Goal: Task Accomplishment & Management: Manage account settings

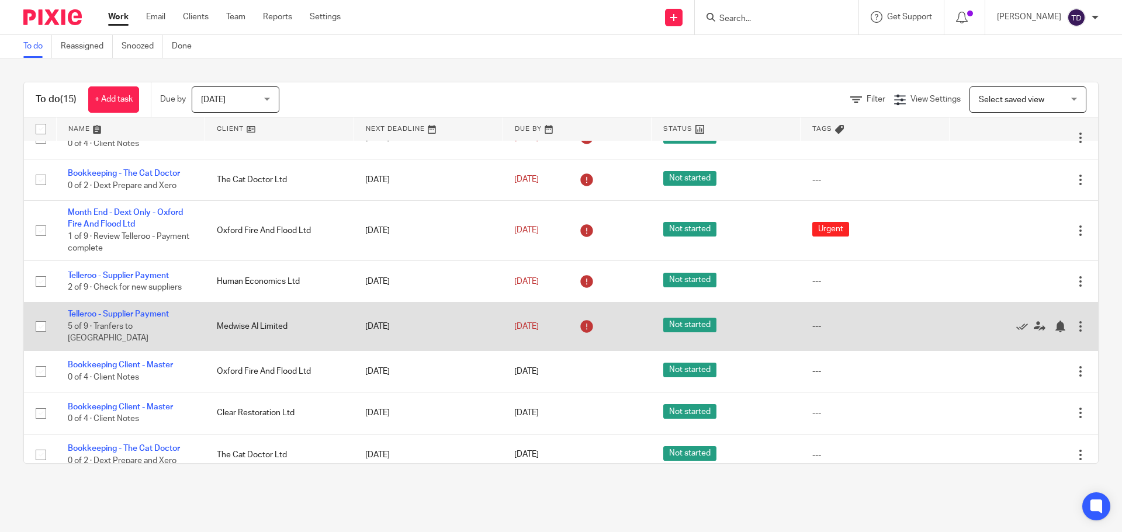
scroll to position [365, 0]
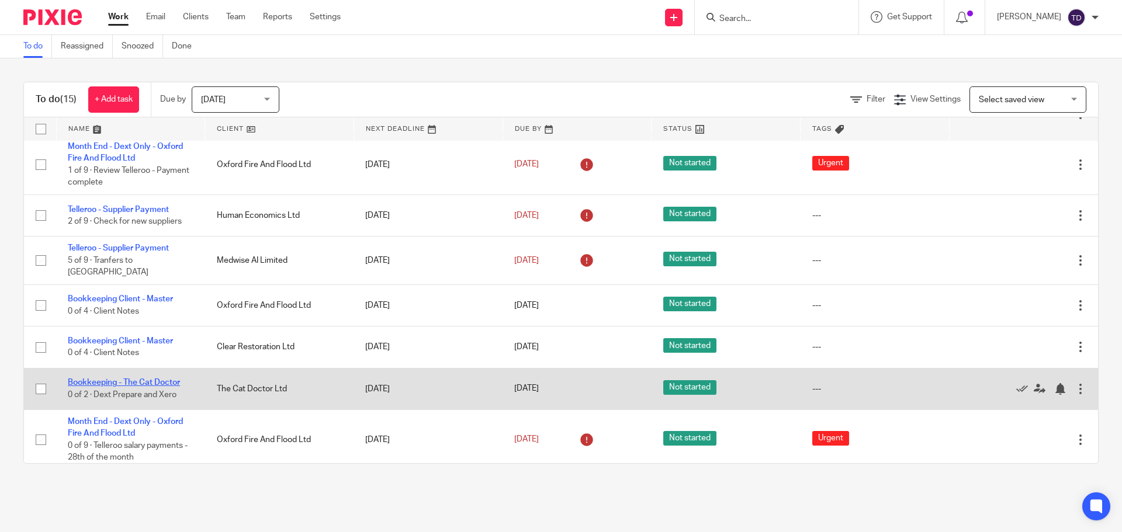
click at [162, 379] on link "Bookkeeping - The Cat Doctor" at bounding box center [124, 383] width 112 height 8
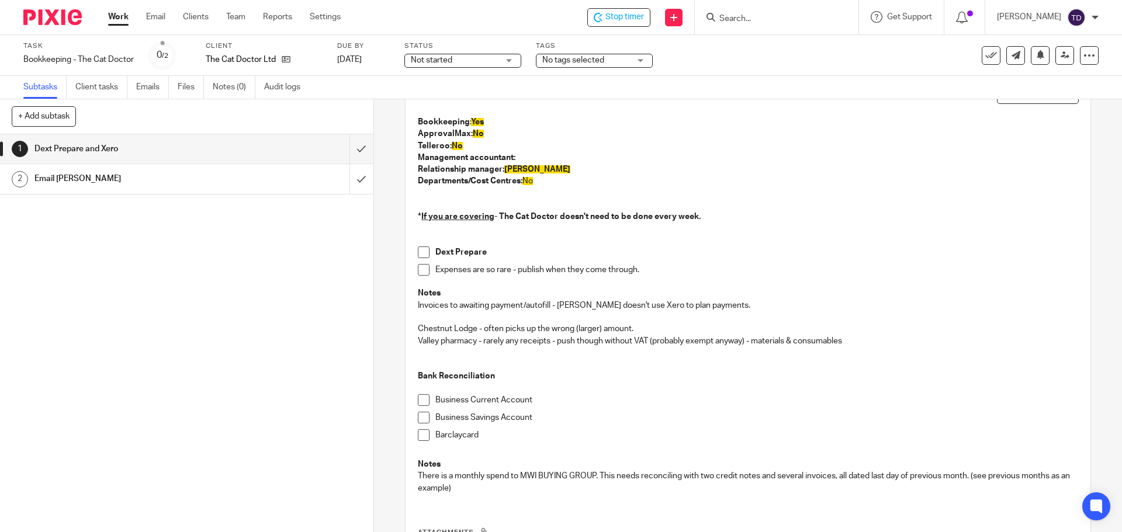
scroll to position [193, 0]
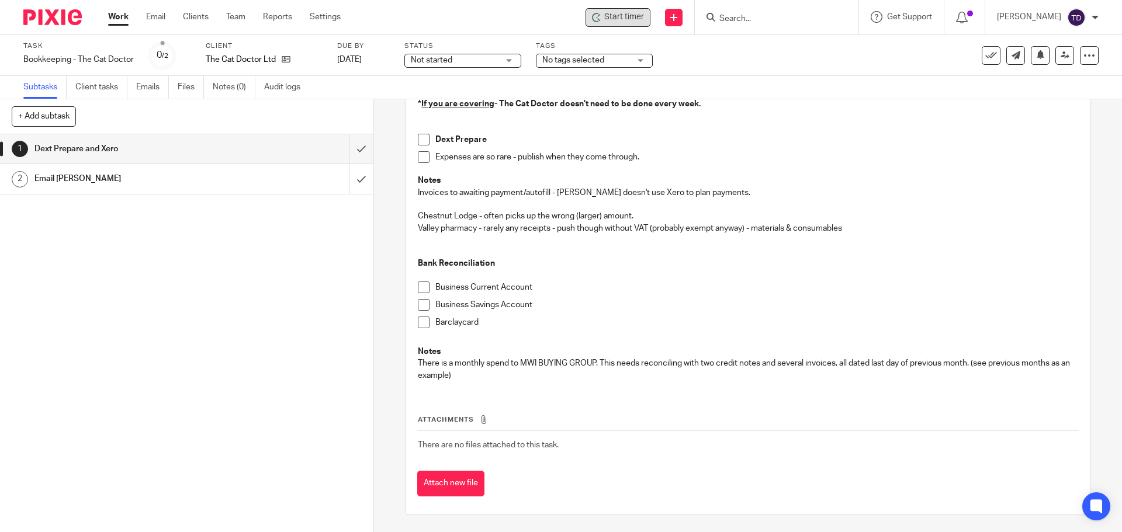
click at [632, 17] on span "Start timer" at bounding box center [624, 17] width 40 height 12
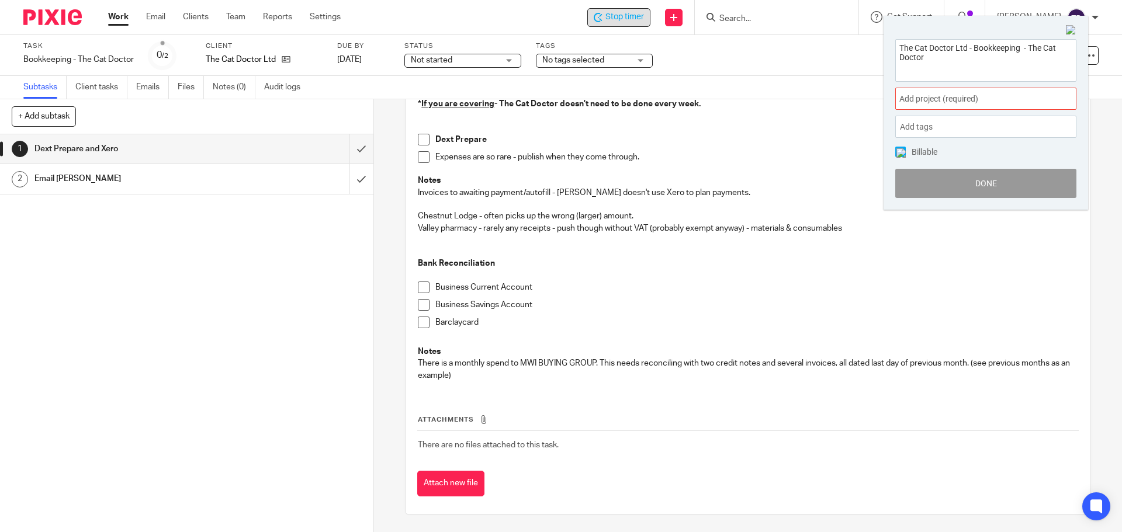
drag, startPoint x: 1015, startPoint y: 96, endPoint x: 1011, endPoint y: 86, distance: 11.3
click at [1014, 98] on span "Add project (required) :" at bounding box center [972, 99] width 147 height 12
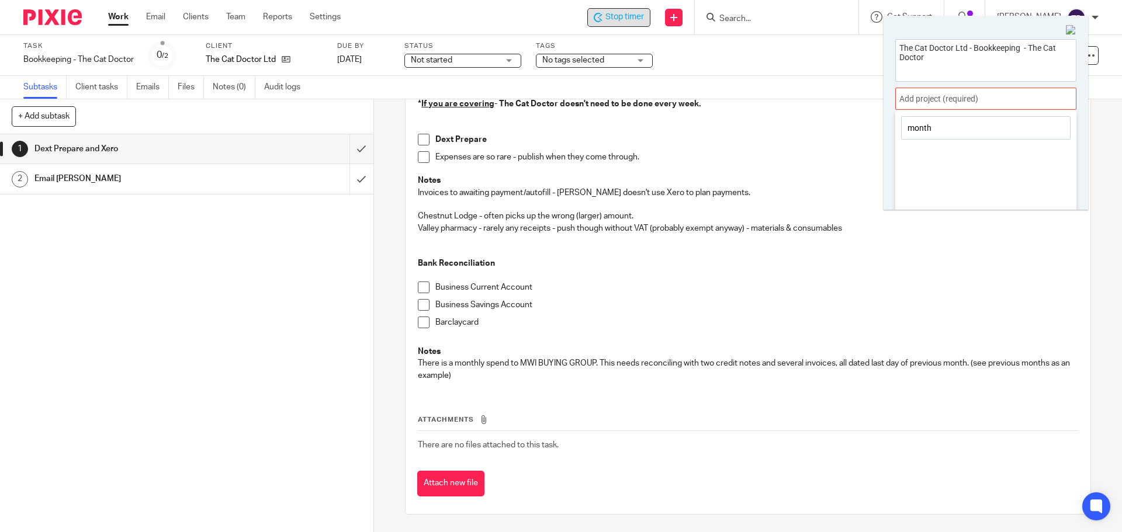
drag, startPoint x: 943, startPoint y: 131, endPoint x: 877, endPoint y: 130, distance: 65.5
click at [877, 130] on body "Work Email Clients Team Reports Settings Work Email Clients Team Reports Settin…" at bounding box center [561, 266] width 1122 height 532
type input "month"
click at [948, 102] on div at bounding box center [985, 99] width 181 height 22
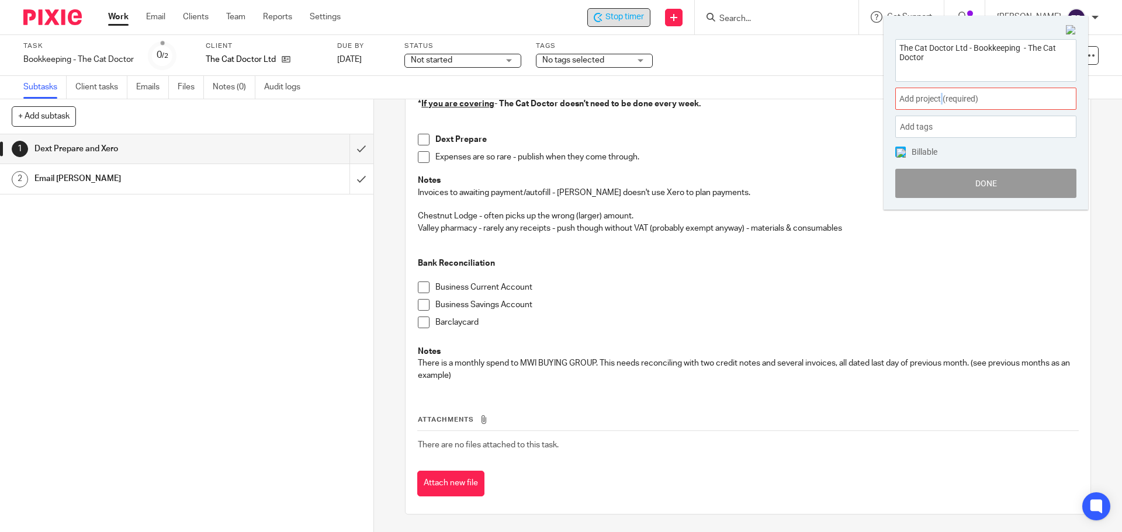
click at [941, 109] on div "Add project (required) :" at bounding box center [985, 99] width 181 height 22
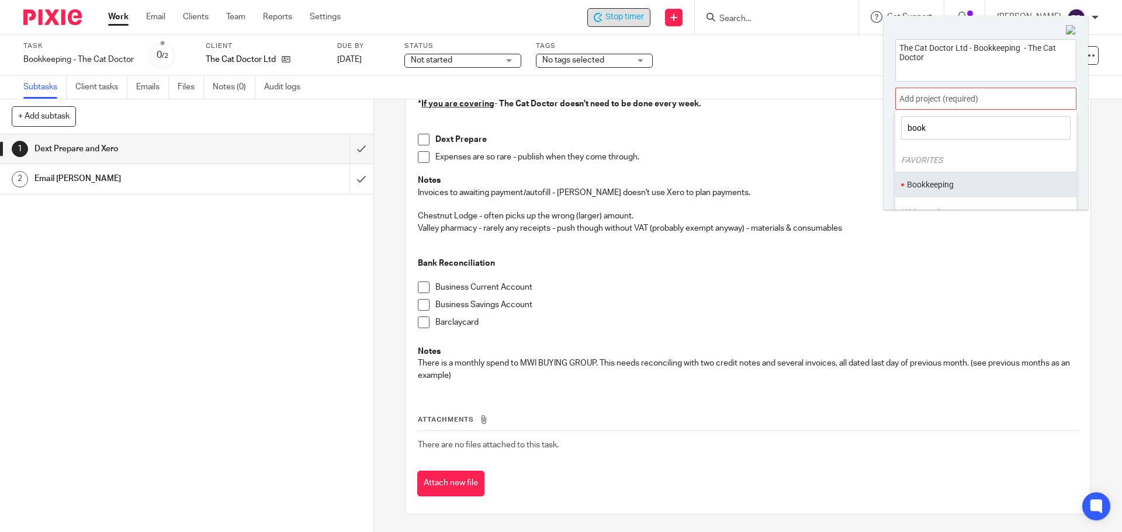
type input "book"
click at [939, 174] on ul "Bookkeeping" at bounding box center [985, 184] width 181 height 25
click at [913, 179] on li "Bookkeeping" at bounding box center [983, 185] width 153 height 12
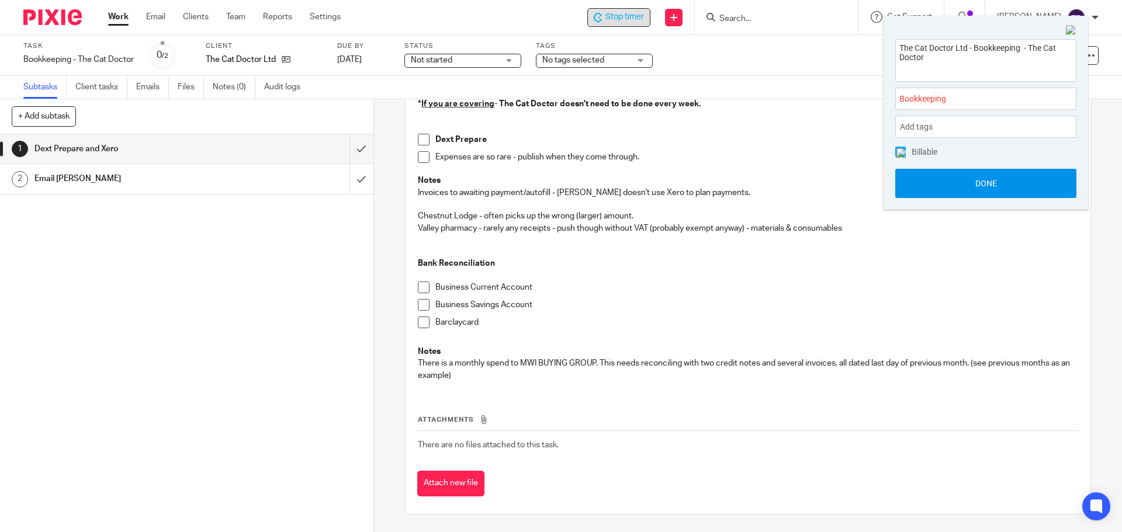
click at [943, 176] on button "Done" at bounding box center [985, 183] width 181 height 29
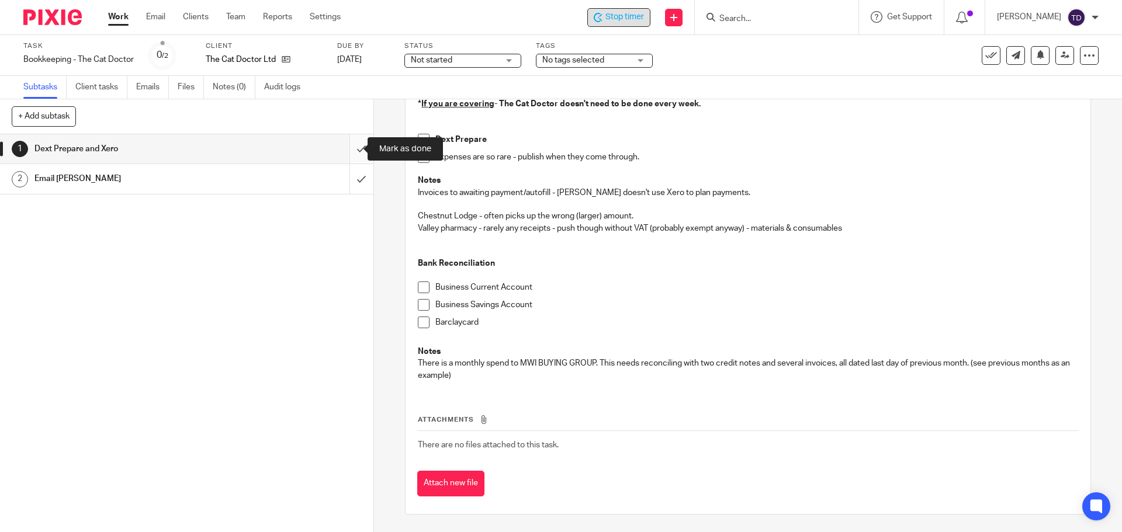
click at [350, 150] on input "submit" at bounding box center [186, 148] width 373 height 29
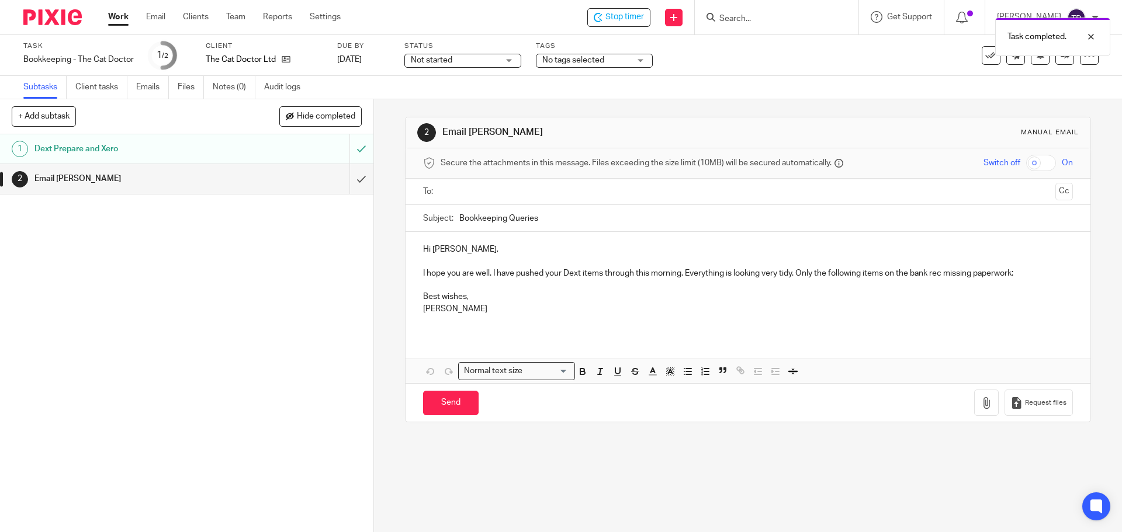
drag, startPoint x: 111, startPoint y: 18, endPoint x: 120, endPoint y: 16, distance: 9.4
click at [120, 16] on link "Work" at bounding box center [118, 17] width 20 height 12
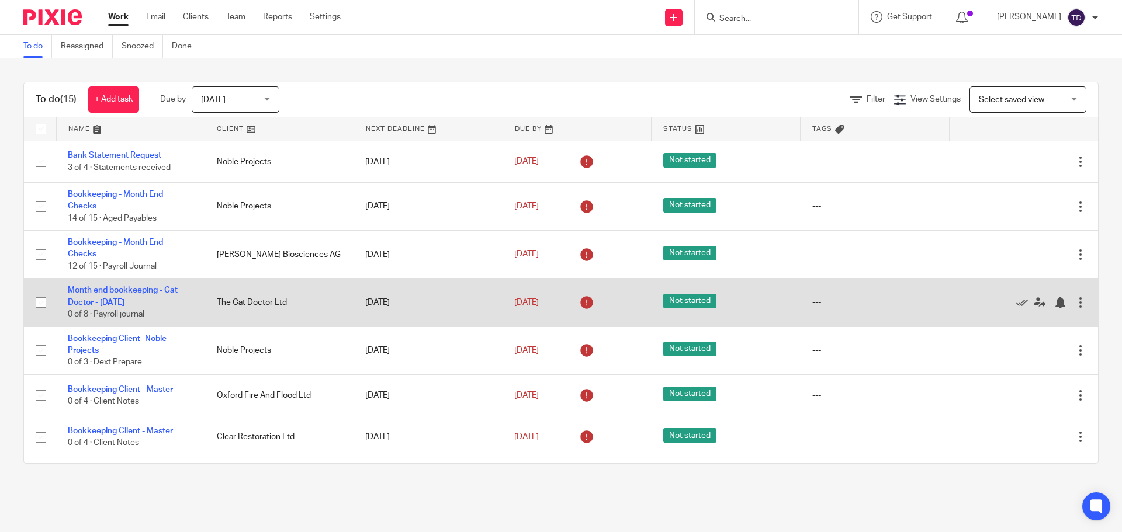
click at [117, 285] on td "Month end bookkeeping - Cat Doctor - August 2025 0 of 8 · Payroll journal" at bounding box center [130, 303] width 149 height 48
click at [113, 288] on link "Month end bookkeeping - Cat Doctor - [DATE]" at bounding box center [123, 296] width 110 height 20
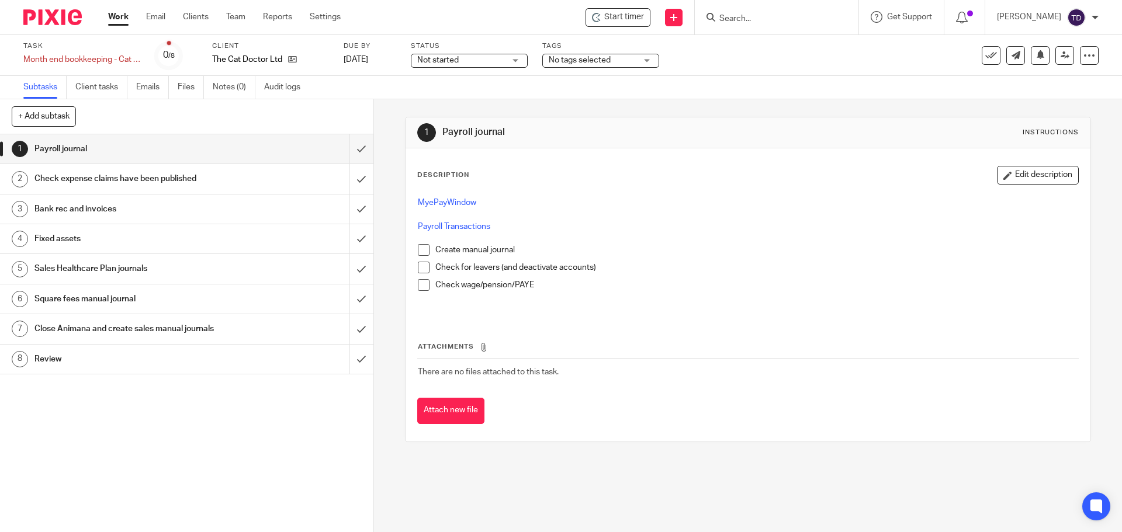
click at [200, 174] on h1 "Check expense claims have been published" at bounding box center [135, 179] width 202 height 18
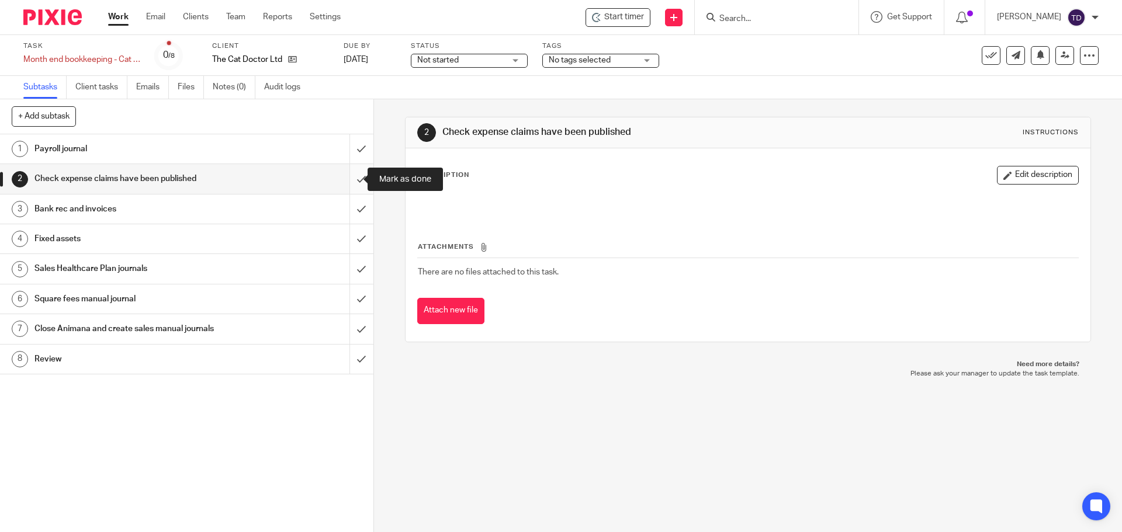
click at [350, 180] on input "submit" at bounding box center [186, 178] width 373 height 29
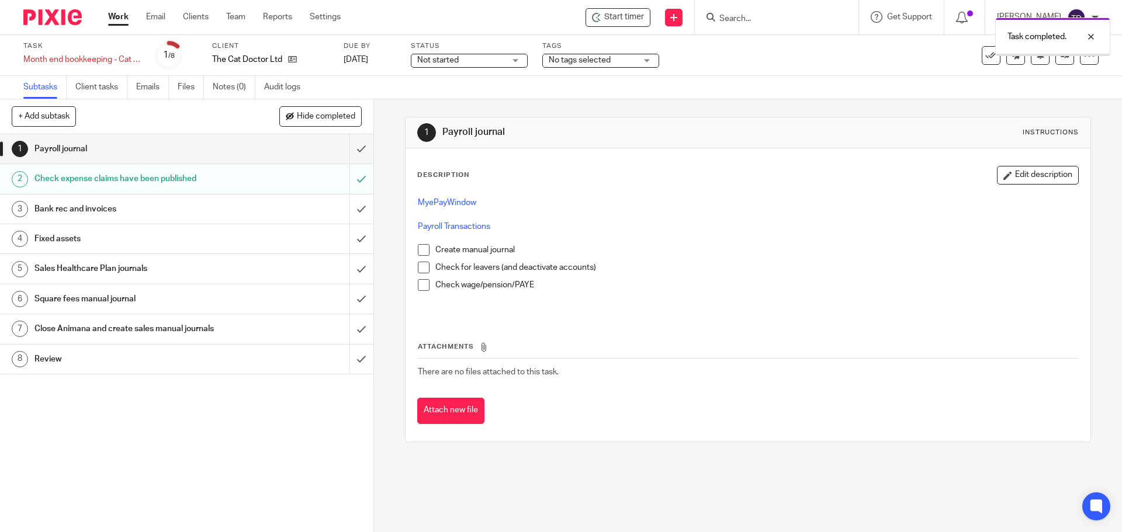
click at [231, 148] on div "Payroll journal" at bounding box center [185, 149] width 303 height 18
click at [291, 216] on div "Bank rec and invoices" at bounding box center [185, 209] width 303 height 18
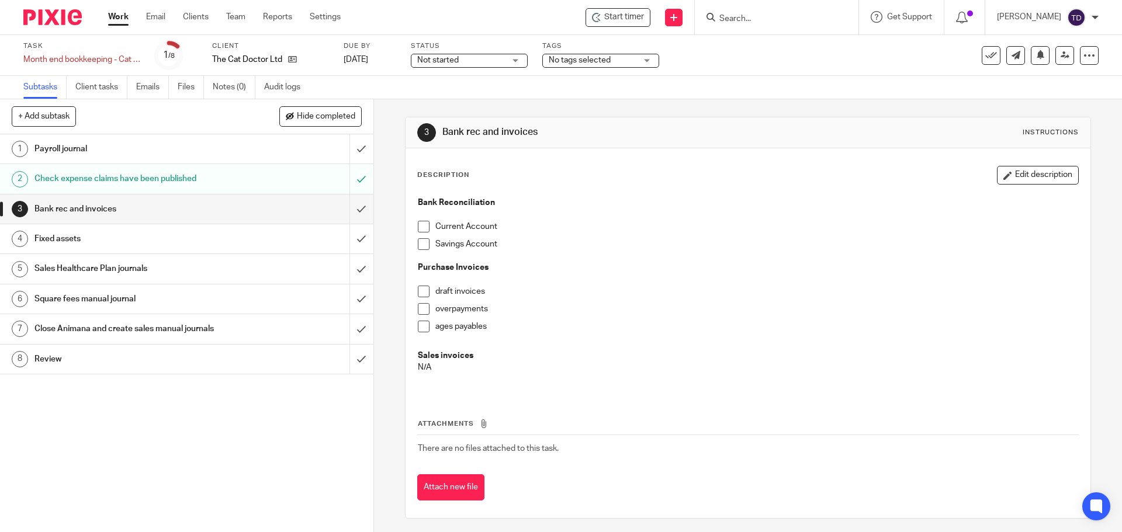
click at [420, 228] on span at bounding box center [424, 227] width 12 height 12
click at [420, 243] on span at bounding box center [424, 244] width 12 height 12
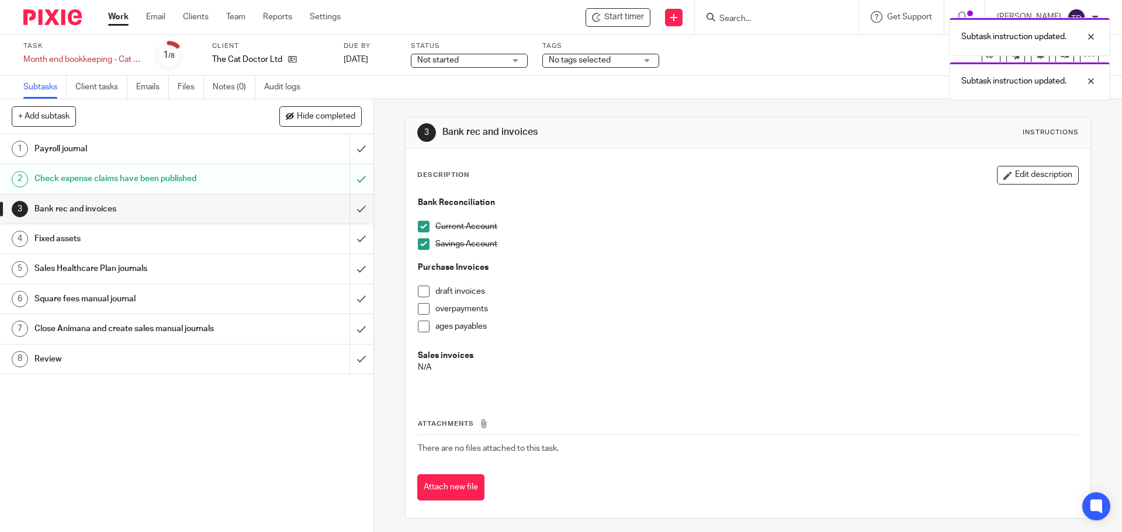
click at [178, 144] on h1 "Payroll journal" at bounding box center [135, 149] width 202 height 18
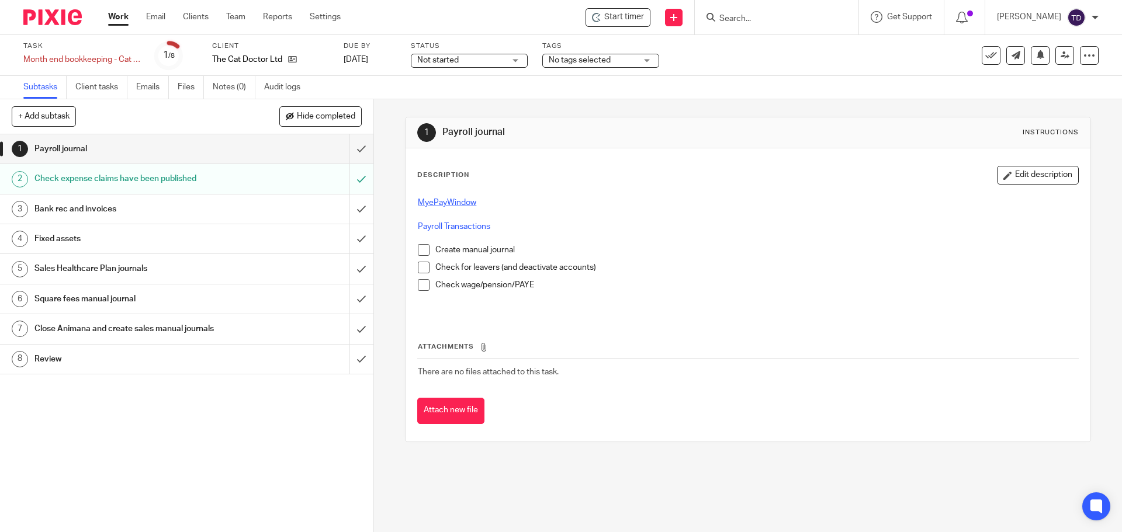
drag, startPoint x: 456, startPoint y: 198, endPoint x: 441, endPoint y: 202, distance: 15.9
click at [418, 248] on span at bounding box center [424, 250] width 12 height 12
click at [420, 264] on span at bounding box center [424, 268] width 12 height 12
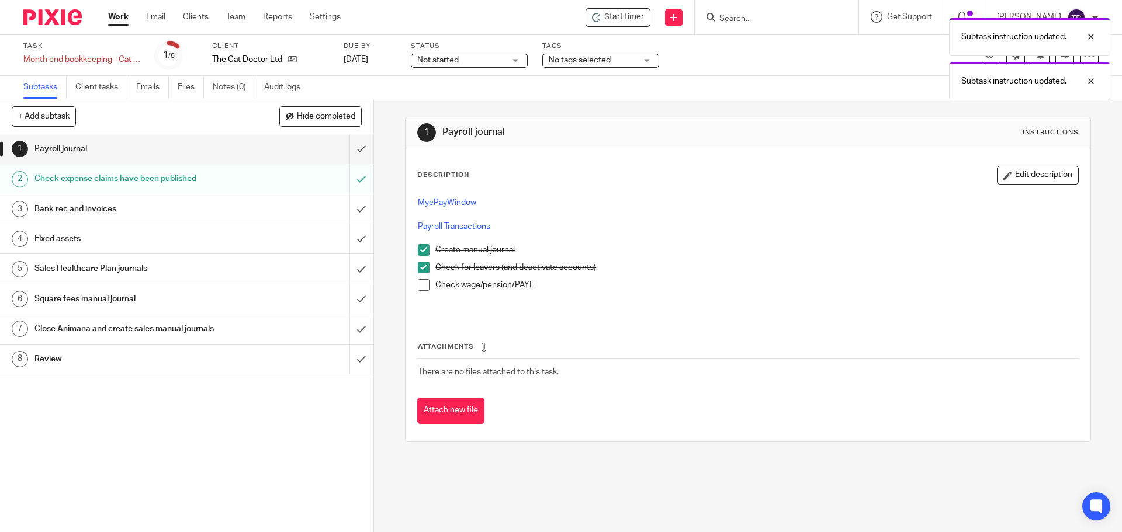
click at [419, 287] on span at bounding box center [424, 285] width 12 height 12
click at [344, 150] on input "submit" at bounding box center [186, 148] width 373 height 29
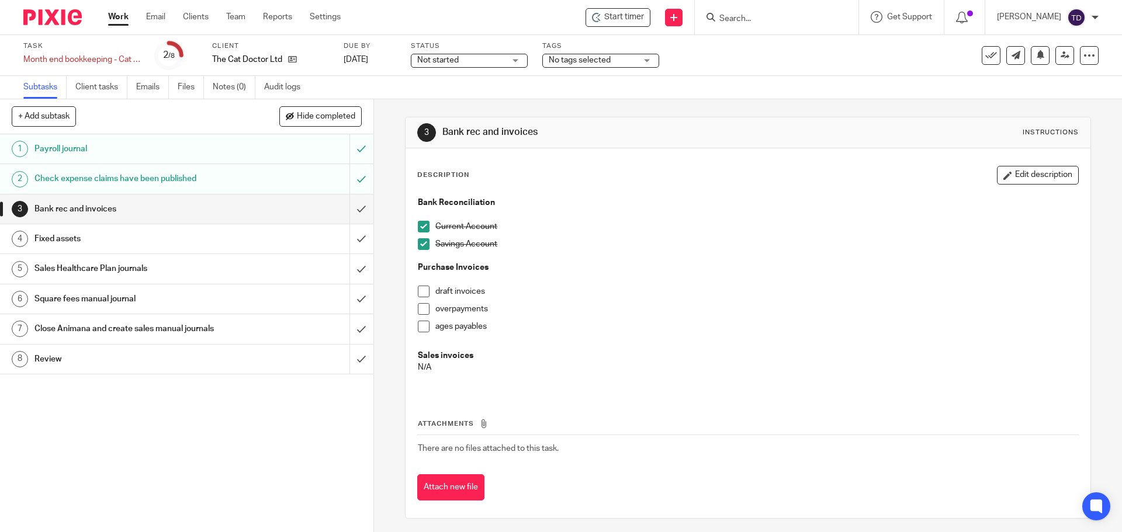
click at [421, 293] on span at bounding box center [424, 292] width 12 height 12
click at [418, 311] on span at bounding box center [424, 309] width 12 height 12
click at [230, 81] on link "Notes (0)" at bounding box center [234, 87] width 43 height 23
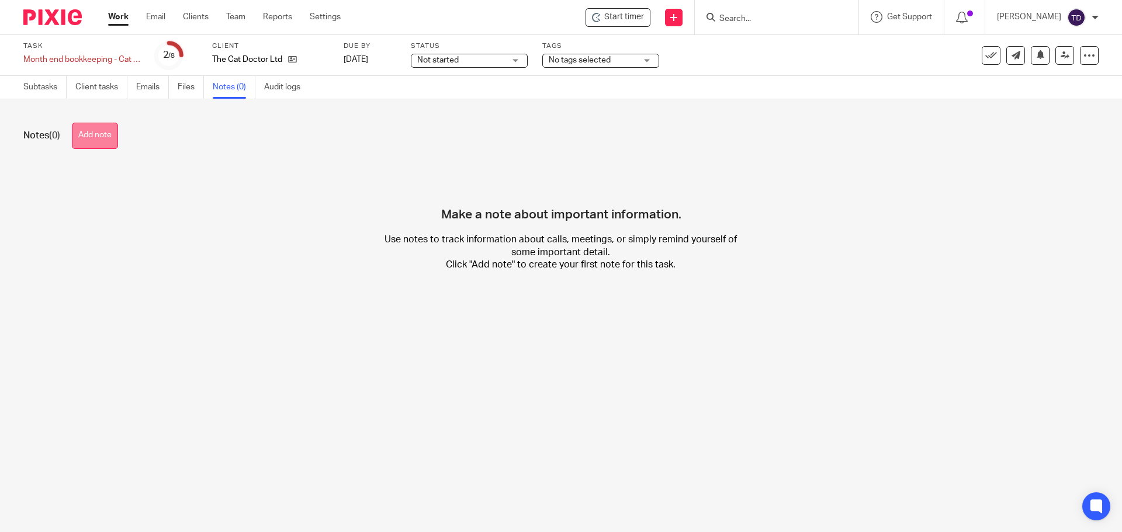
click at [106, 133] on button "Add note" at bounding box center [95, 136] width 46 height 26
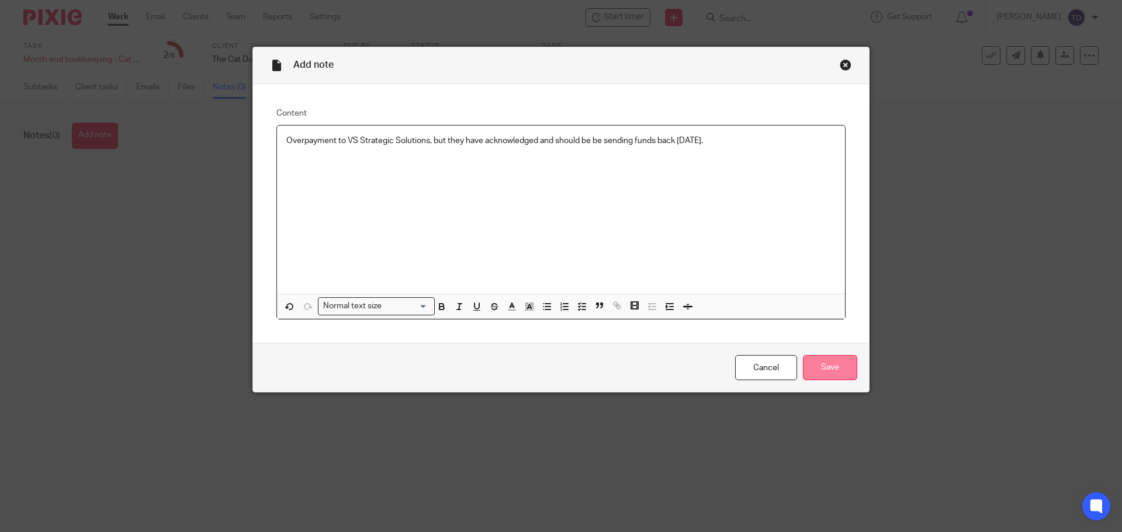
click at [822, 361] on input "Save" at bounding box center [830, 367] width 54 height 25
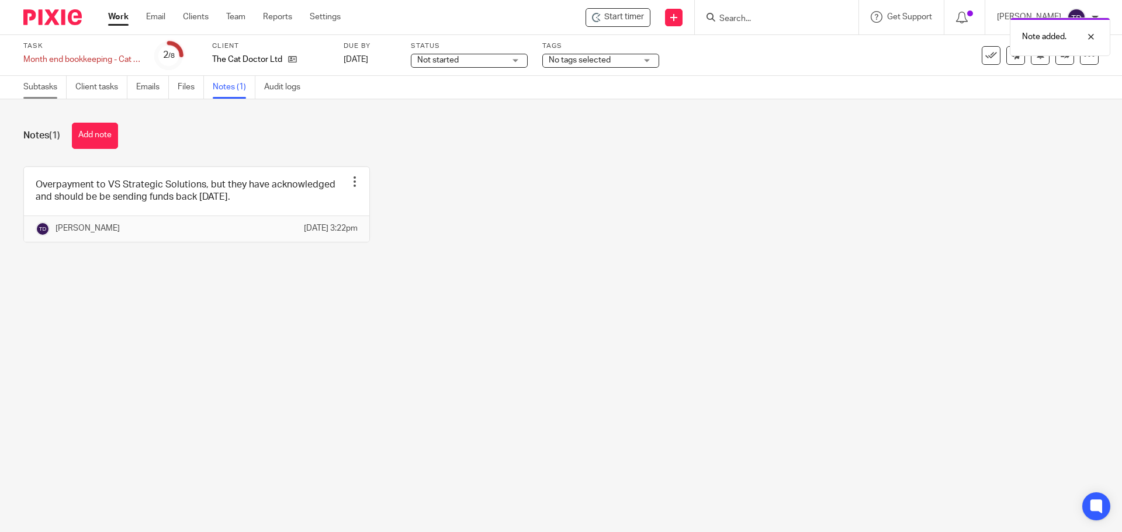
click at [33, 85] on link "Subtasks" at bounding box center [44, 87] width 43 height 23
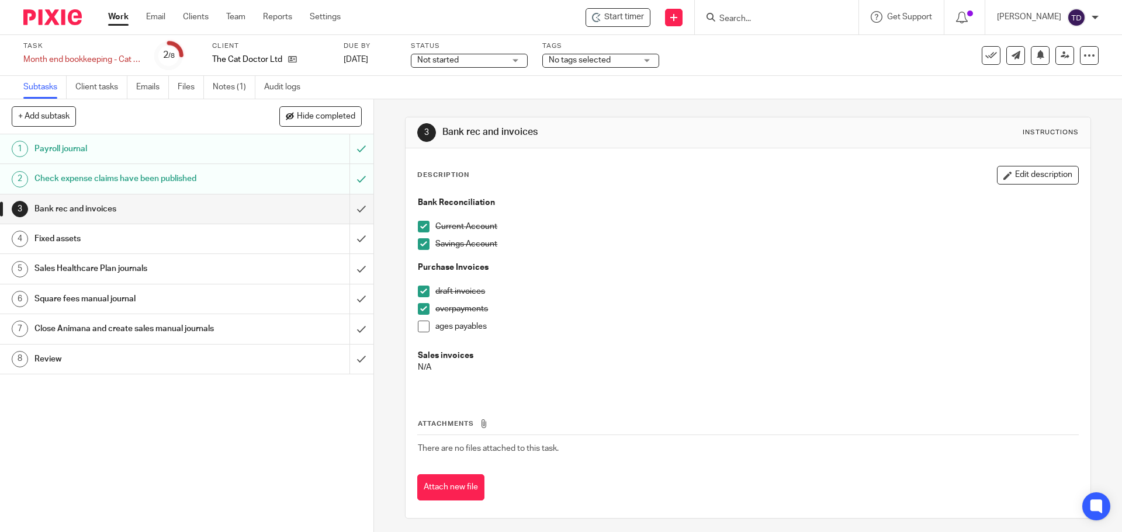
click at [418, 328] on span at bounding box center [424, 327] width 12 height 12
click at [233, 84] on link "Notes (1)" at bounding box center [234, 87] width 43 height 23
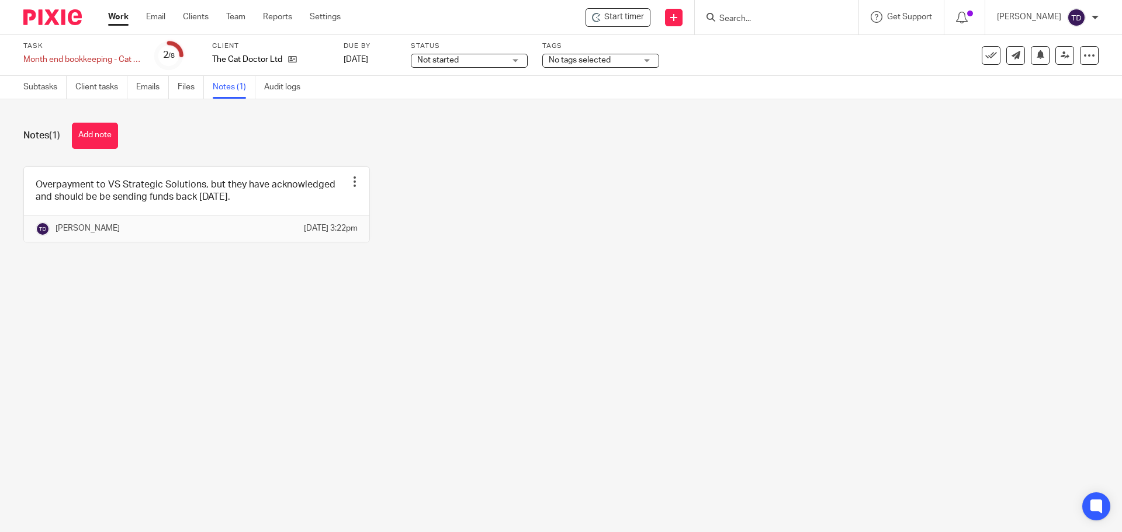
click at [100, 138] on button "Add note" at bounding box center [95, 136] width 46 height 26
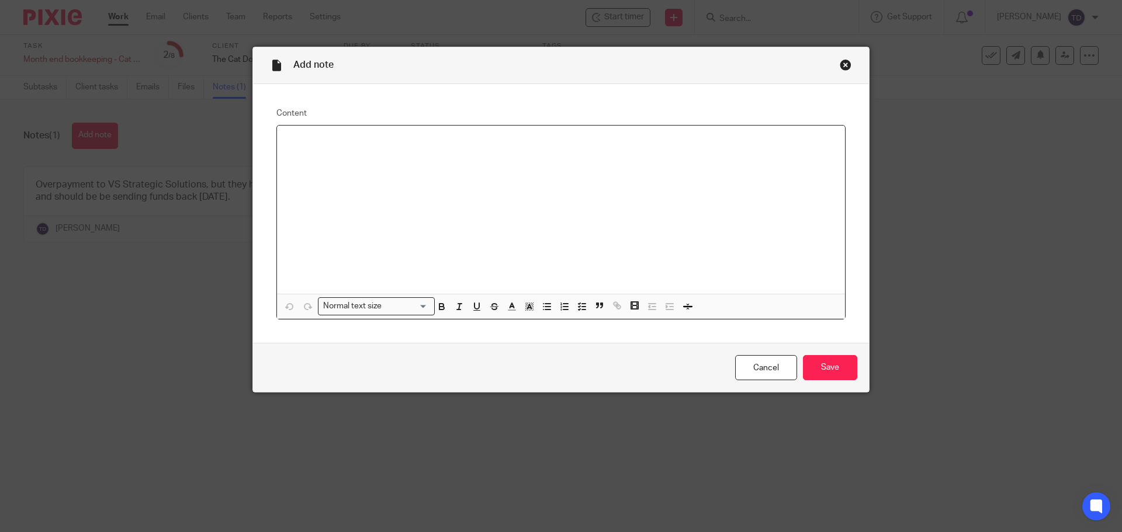
click at [840, 60] on div "Close this dialog window" at bounding box center [846, 65] width 12 height 12
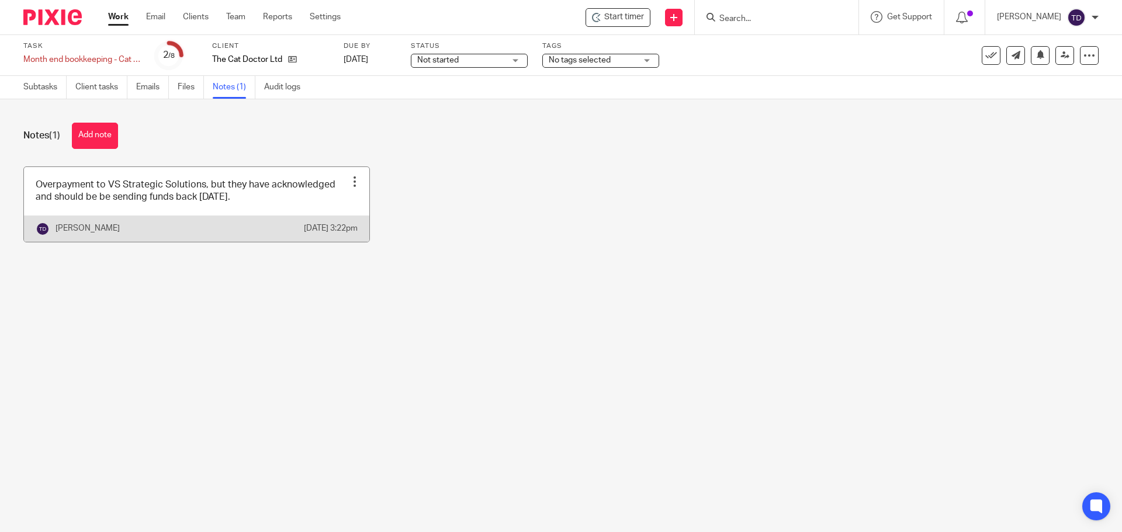
click at [309, 202] on link at bounding box center [196, 204] width 345 height 75
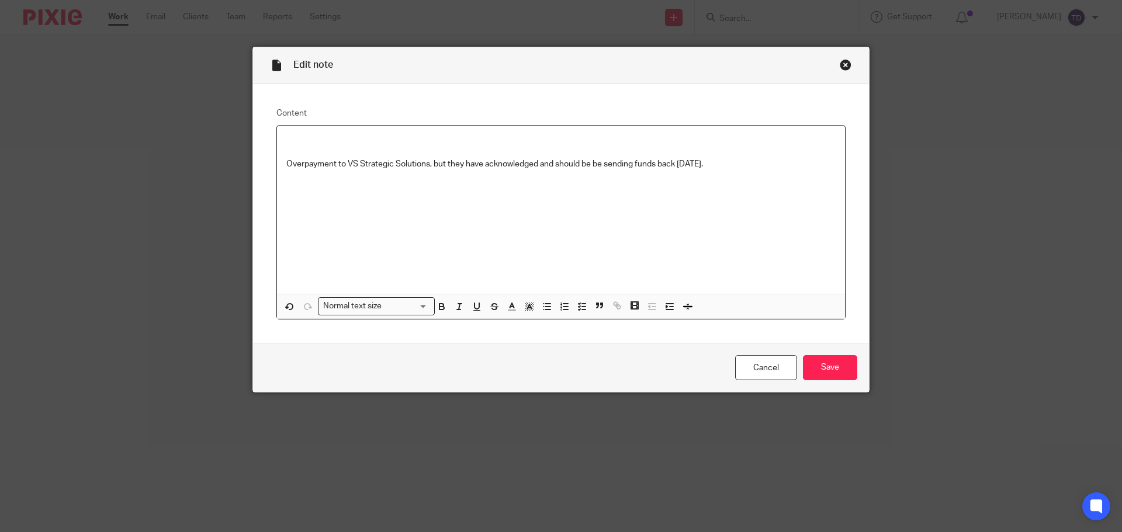
click at [290, 140] on p at bounding box center [560, 147] width 549 height 24
click at [335, 138] on p "Payroll journall done - no dividends this time." at bounding box center [560, 147] width 549 height 24
click at [734, 167] on p "Overpayment to VS Strategic Solutions, but they have acknowledged and should be…" at bounding box center [560, 164] width 549 height 12
click at [828, 368] on input "Save" at bounding box center [830, 367] width 54 height 25
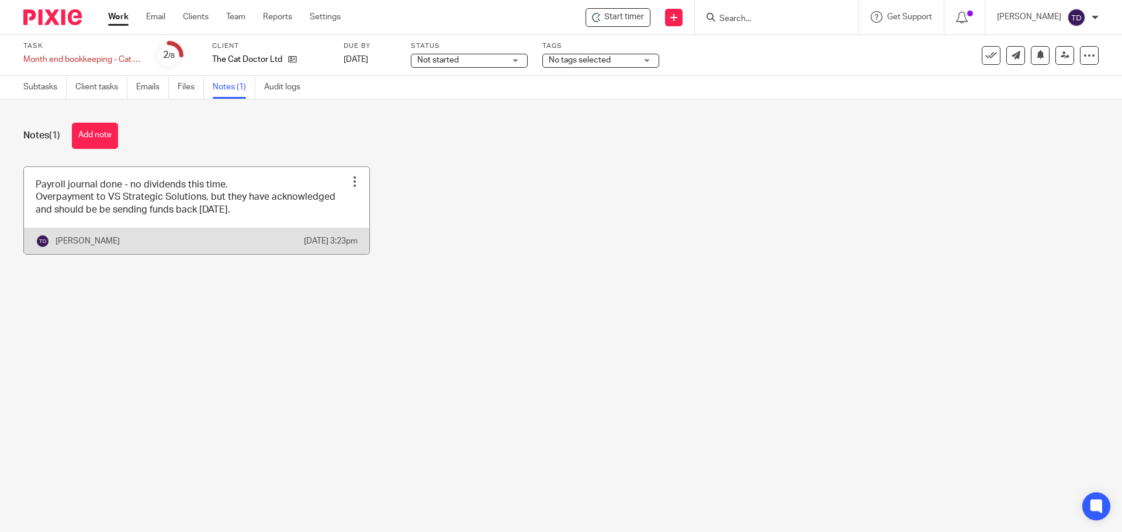
click at [349, 178] on div at bounding box center [355, 182] width 12 height 12
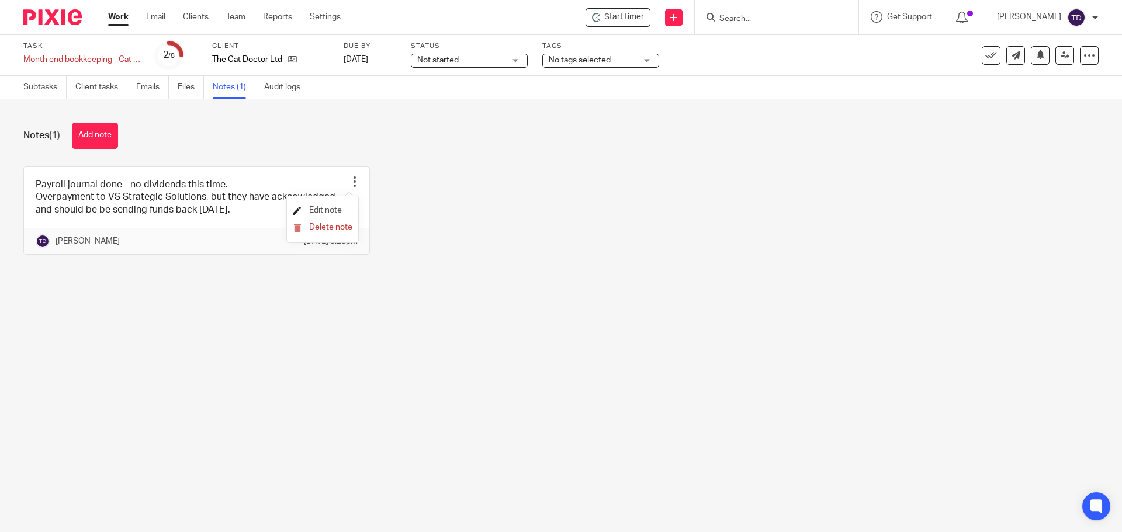
click at [331, 206] on span "Edit note" at bounding box center [325, 210] width 33 height 8
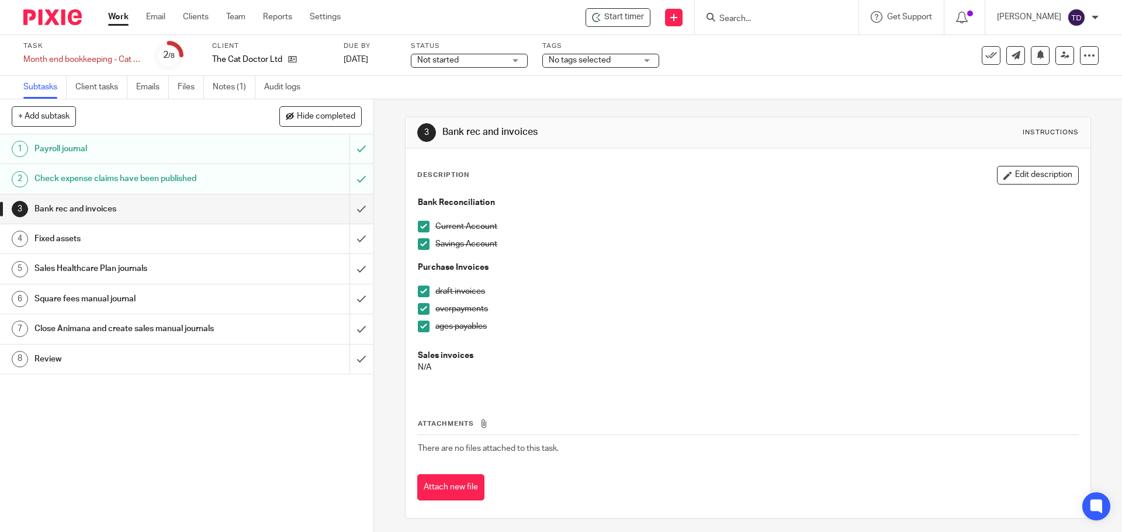
click at [272, 208] on div "Bank rec and invoices" at bounding box center [185, 209] width 303 height 18
click at [344, 206] on input "submit" at bounding box center [186, 209] width 373 height 29
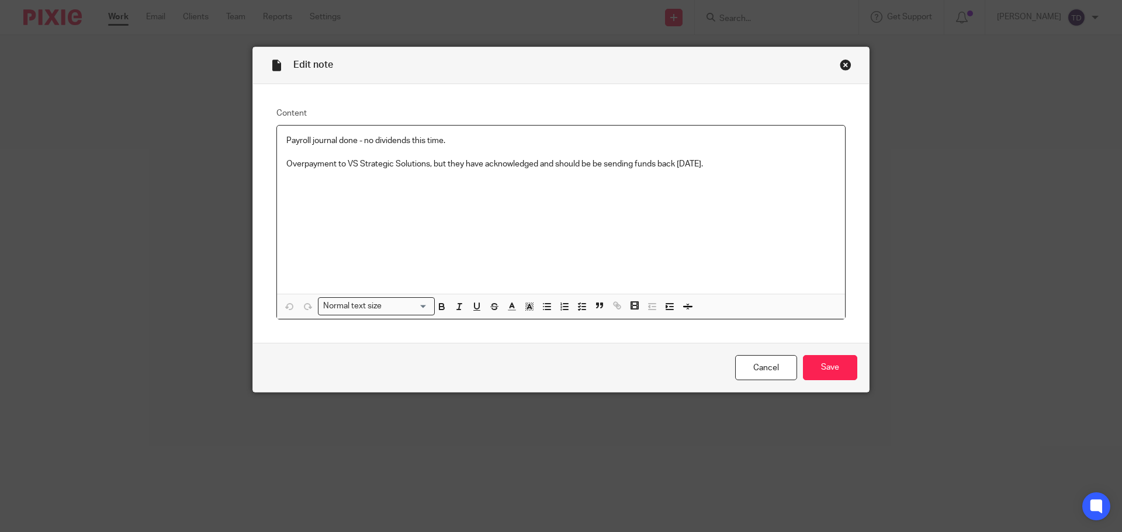
click at [721, 168] on p "Overpayment to VS Strategic Solutions, but they have acknowledged and should be…" at bounding box center [560, 176] width 549 height 36
click at [532, 214] on p "Overpayment to VS Strategic Solutions, but they have acknowledged and should be…" at bounding box center [560, 199] width 549 height 83
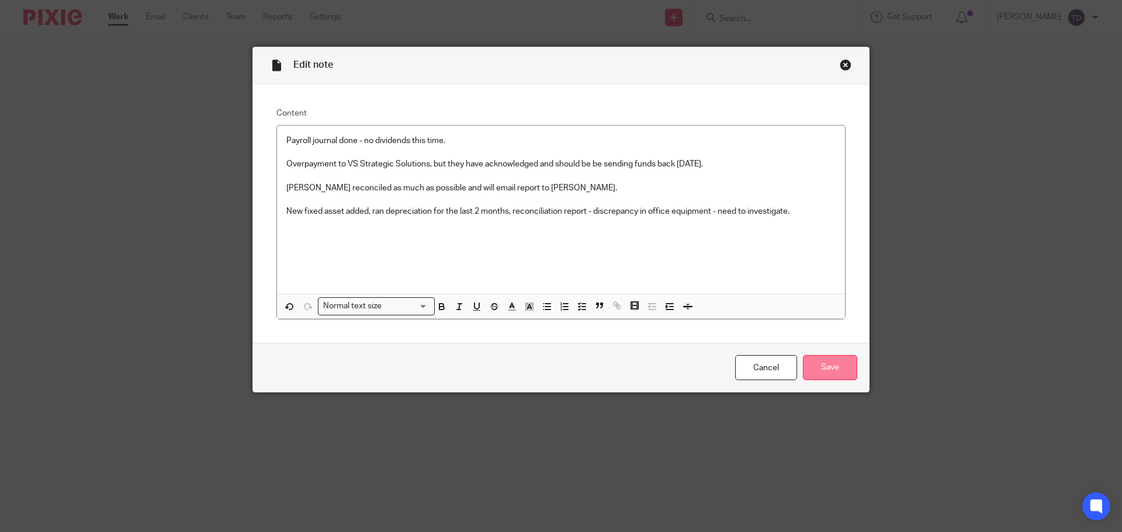
click at [828, 367] on input "Save" at bounding box center [830, 367] width 54 height 25
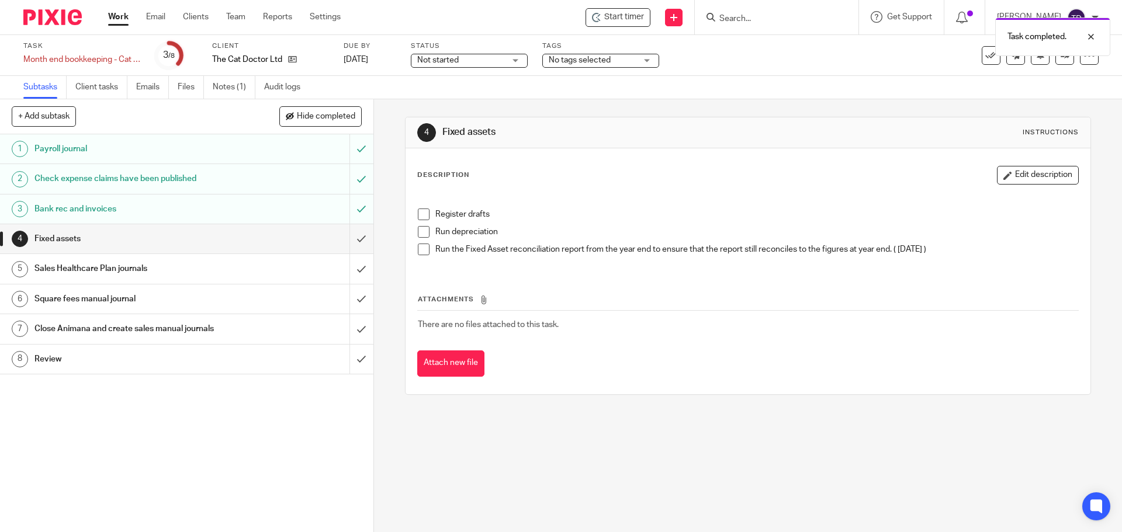
click at [418, 213] on span at bounding box center [424, 215] width 12 height 12
click at [423, 232] on span at bounding box center [424, 232] width 12 height 12
click at [117, 15] on link "Work" at bounding box center [118, 17] width 20 height 12
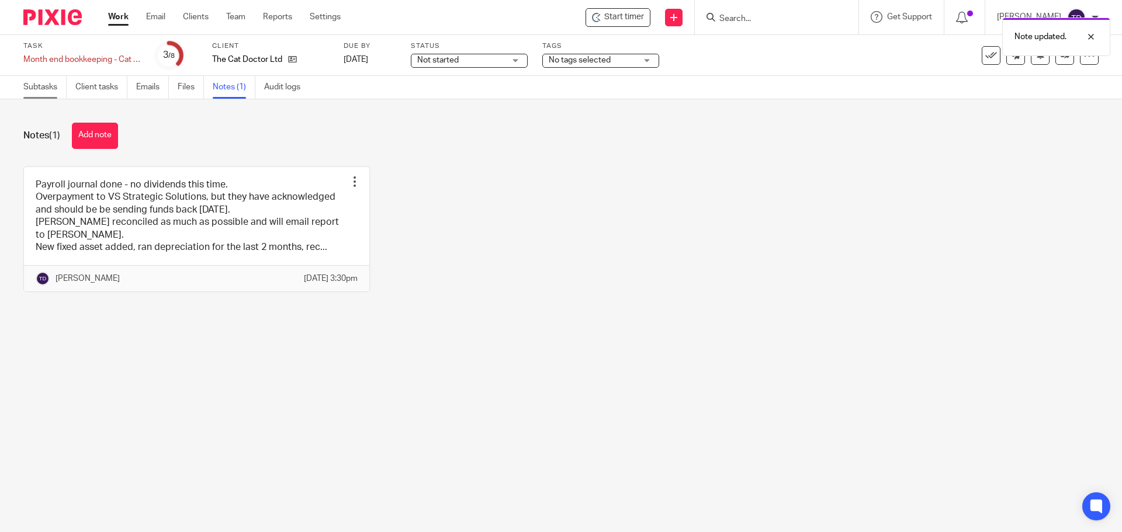
click at [46, 89] on link "Subtasks" at bounding box center [44, 87] width 43 height 23
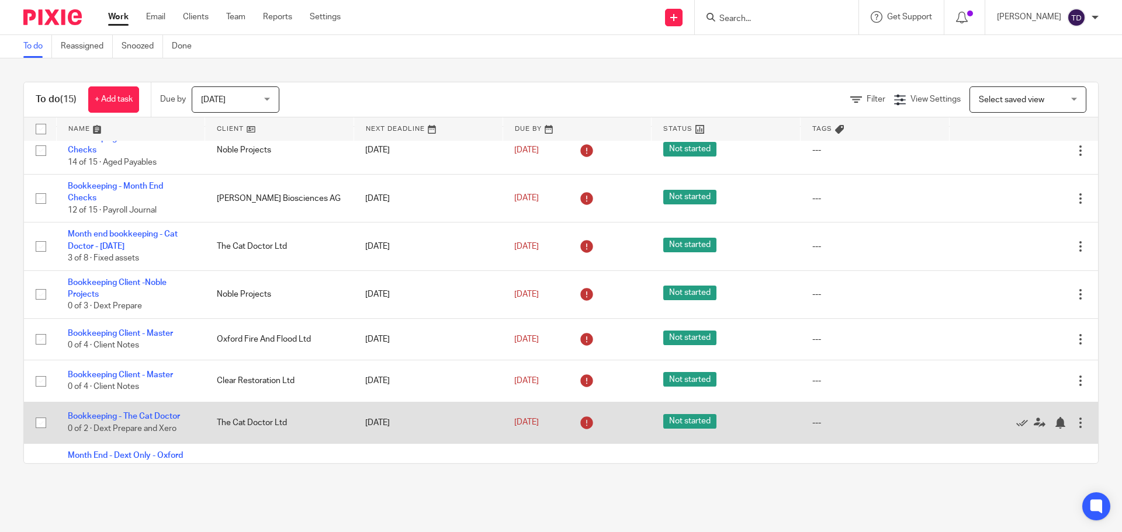
scroll to position [175, 0]
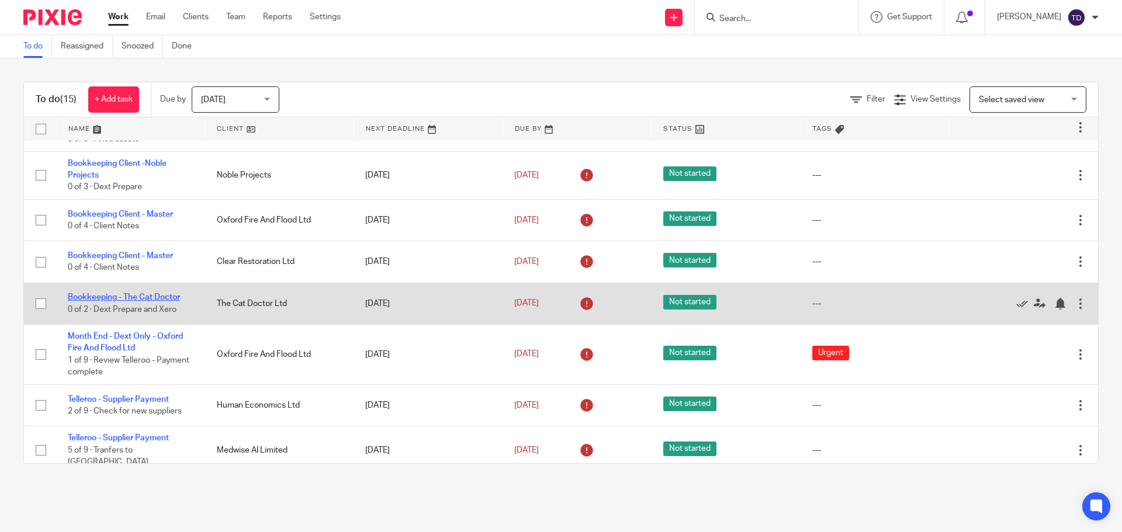
click at [148, 298] on link "Bookkeeping - The Cat Doctor" at bounding box center [124, 297] width 112 height 8
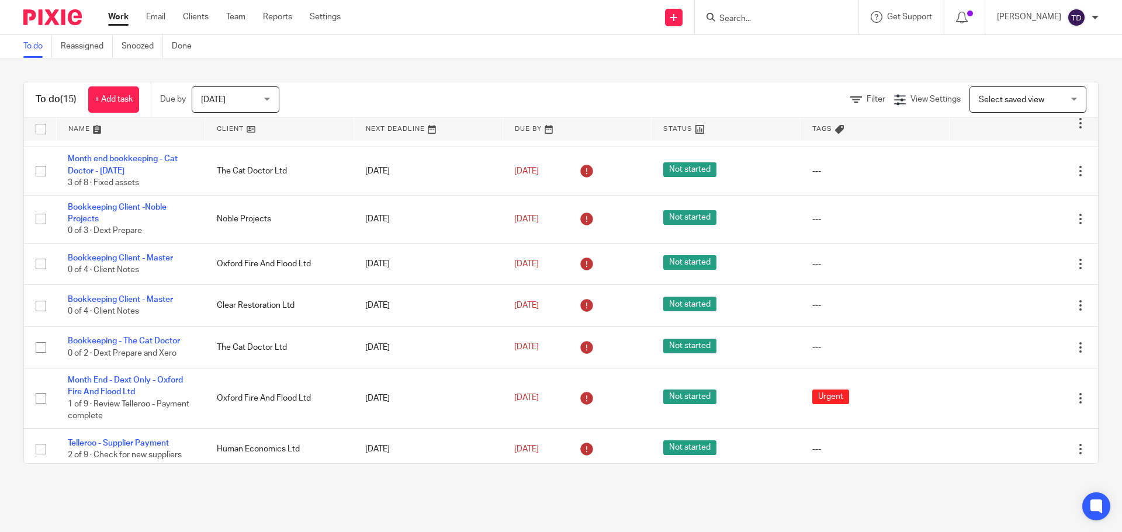
scroll to position [73, 0]
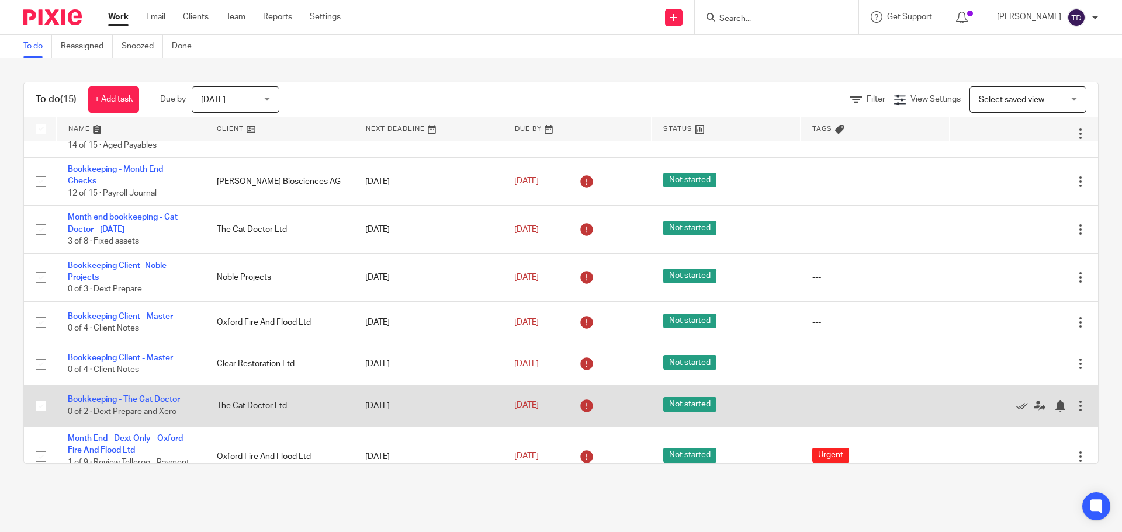
click at [143, 404] on td "Bookkeeping - The Cat Doctor 0 of 2 · Dext Prepare and Xero" at bounding box center [130, 405] width 149 height 41
click at [142, 396] on link "Bookkeeping - The Cat Doctor" at bounding box center [124, 400] width 112 height 8
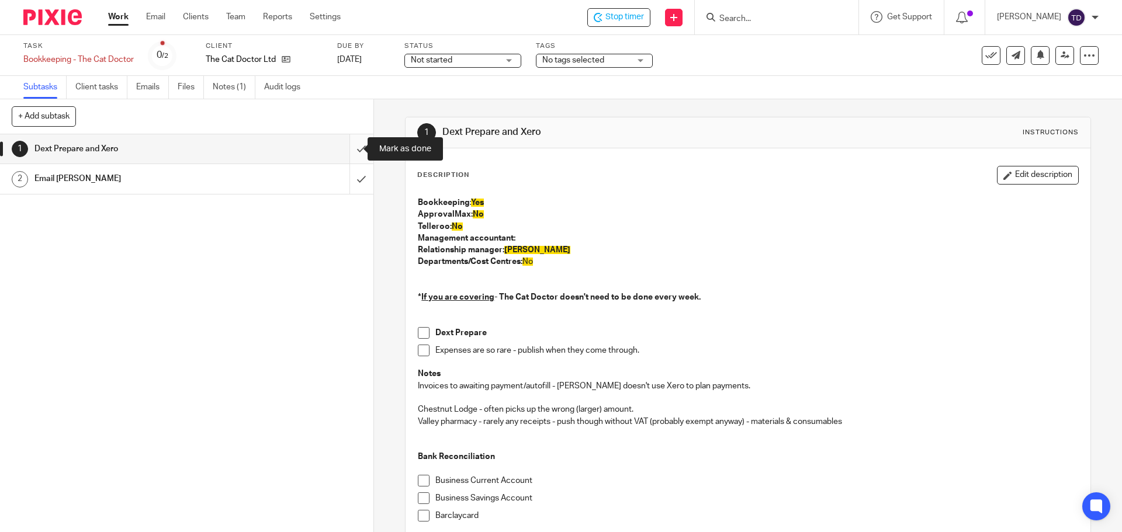
click at [348, 154] on input "submit" at bounding box center [186, 148] width 373 height 29
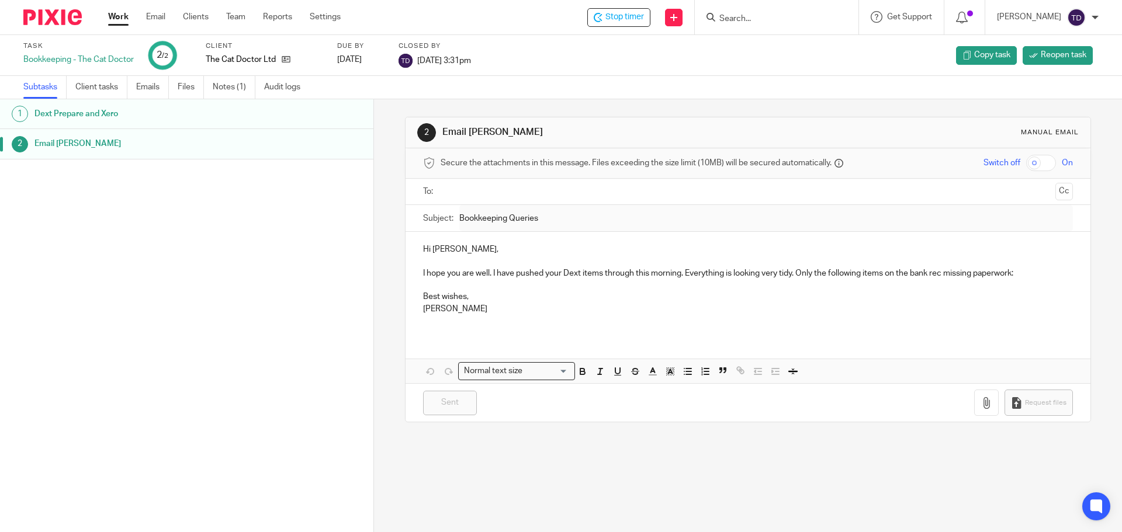
click at [124, 16] on link "Work" at bounding box center [118, 17] width 20 height 12
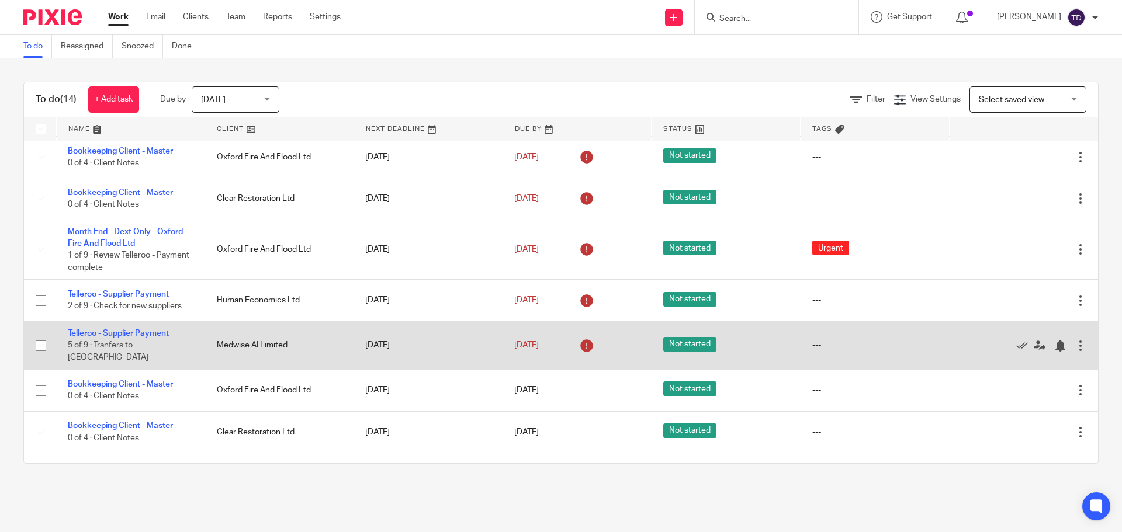
scroll to position [323, 0]
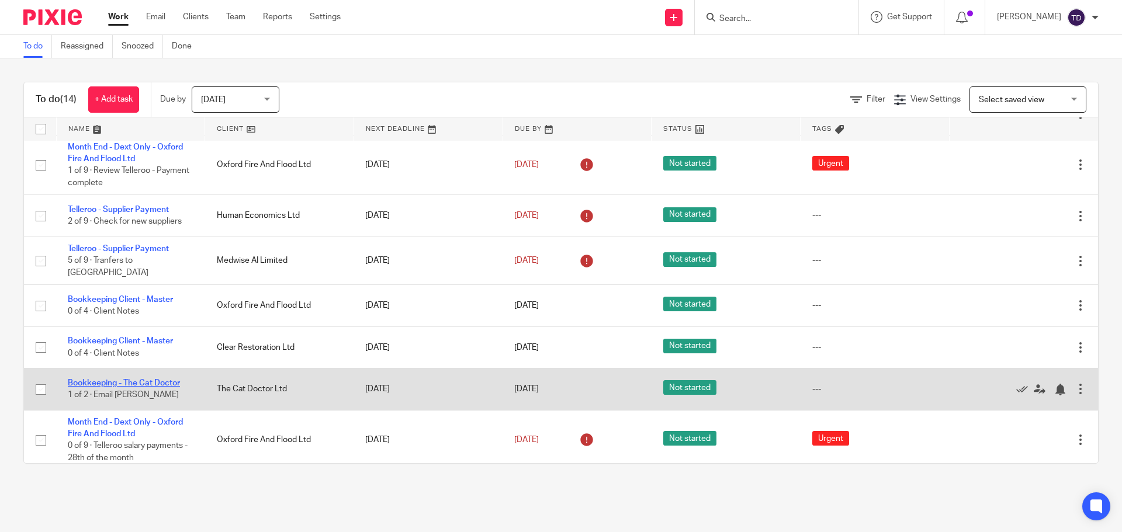
click at [167, 379] on link "Bookkeeping - The Cat Doctor" at bounding box center [124, 383] width 112 height 8
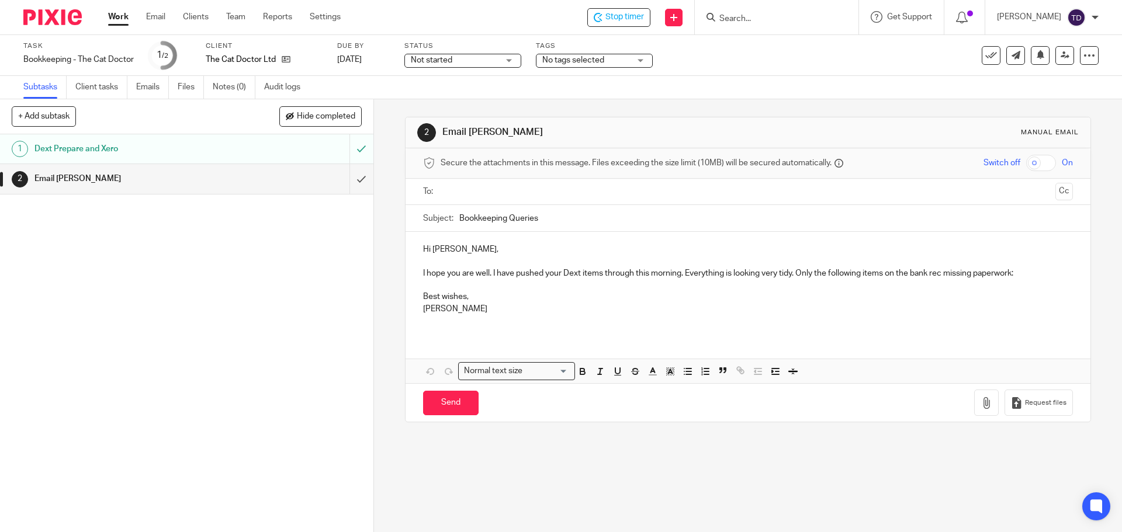
click at [486, 297] on p "Best wishes," at bounding box center [747, 297] width 649 height 12
click at [475, 302] on p "Best wishes," at bounding box center [747, 297] width 649 height 12
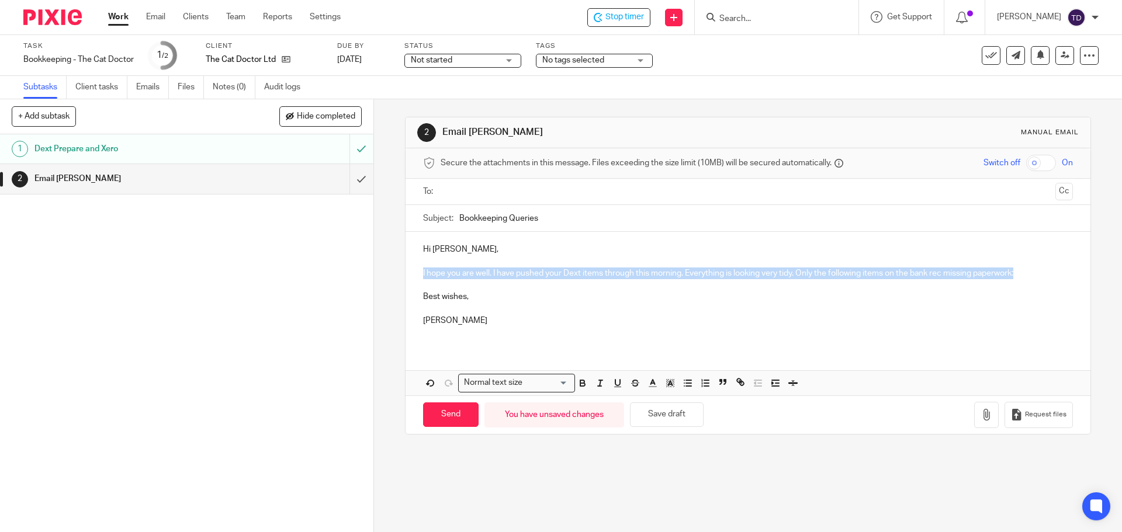
drag, startPoint x: 1028, startPoint y: 274, endPoint x: 411, endPoint y: 274, distance: 617.7
click at [411, 274] on div "Hi [PERSON_NAME], I hope you are well. I have pushed your Dext items through th…" at bounding box center [748, 289] width 684 height 115
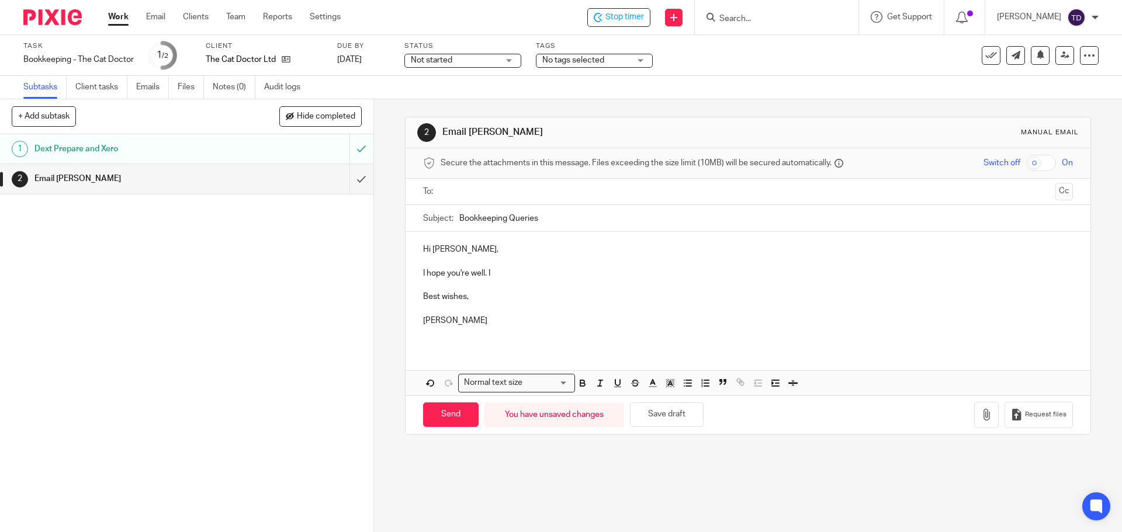
click at [470, 189] on input "text" at bounding box center [747, 191] width 605 height 13
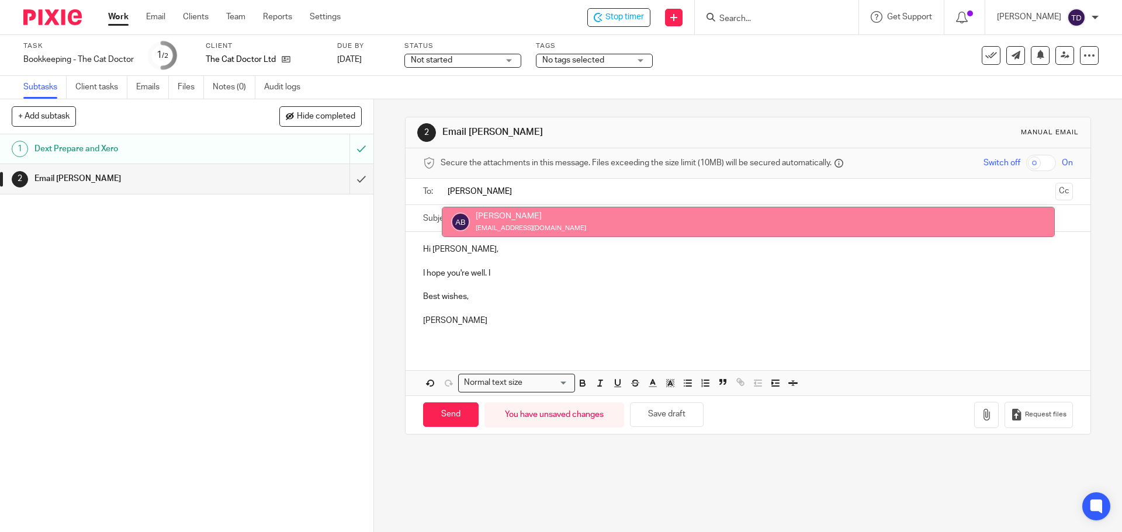
type input "[PERSON_NAME]"
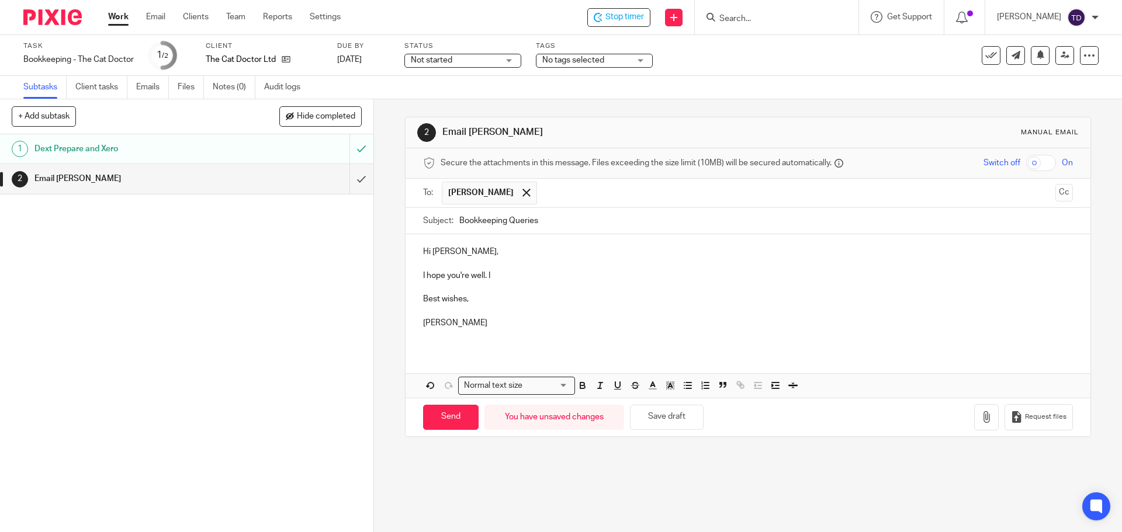
click at [505, 268] on p at bounding box center [747, 264] width 649 height 12
click at [502, 272] on p "I hope you're well. I" at bounding box center [747, 276] width 649 height 12
drag, startPoint x: 550, startPoint y: 223, endPoint x: 505, endPoint y: 223, distance: 45.0
click at [505, 223] on input "Bookkeeping Queries" at bounding box center [765, 221] width 613 height 26
type input "Bookkeeping"
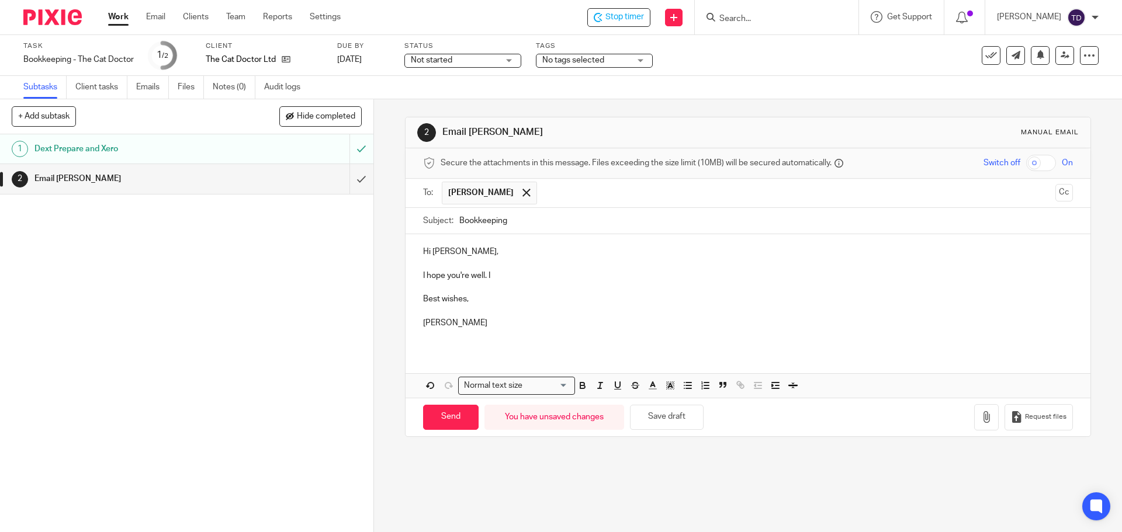
click at [500, 273] on p "I hope you're well. I" at bounding box center [747, 276] width 649 height 12
click at [423, 273] on p "I hope you're well. See below the unreconciled transactions" at bounding box center [747, 276] width 649 height 12
click at [488, 276] on p "I hope you're well. See below the unreconciled transactions" at bounding box center [747, 276] width 649 height 12
click at [810, 273] on p "I hope you're well. Thanks for sending in all the paperwork last time. See belo…" at bounding box center [747, 276] width 649 height 12
click at [816, 273] on p "I hope you're well. Thanks for sending in all the paperwork last time. See belo…" at bounding box center [747, 276] width 649 height 12
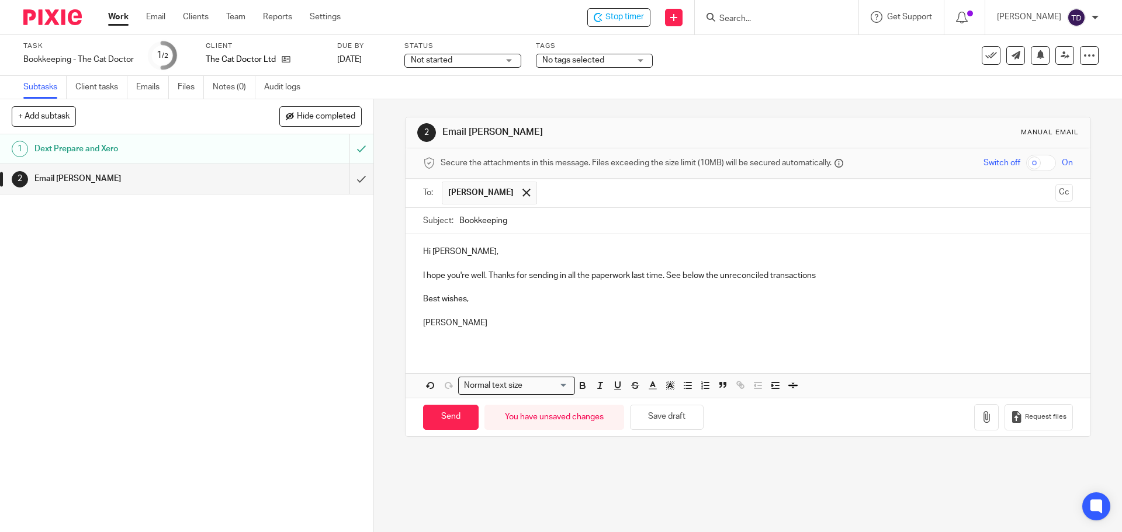
click at [665, 277] on p "I hope you're well. Thanks for sending in all the paperwork last time. See belo…" at bounding box center [747, 276] width 649 height 12
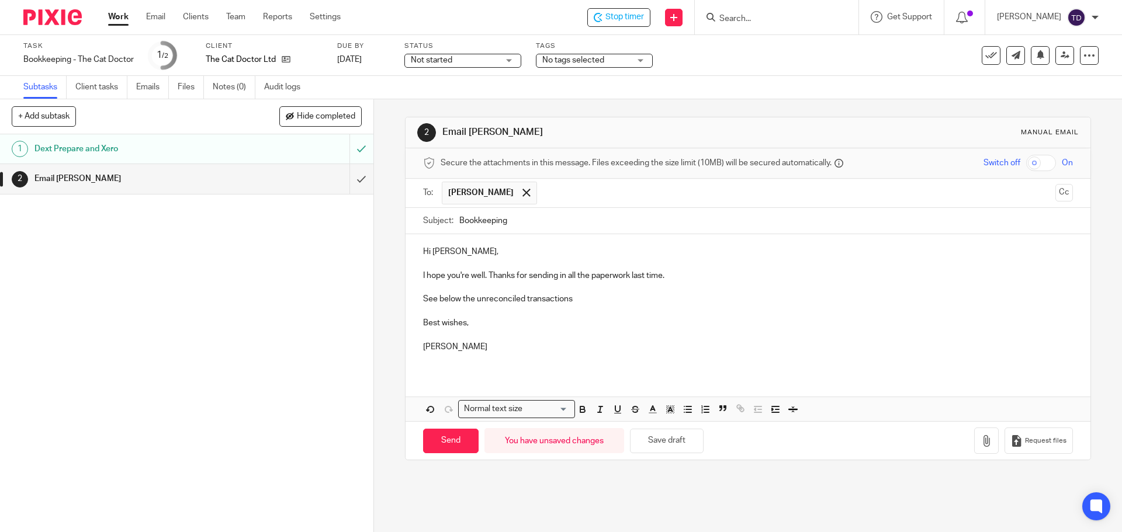
click at [423, 297] on p "I hope you're well. Thanks for sending in all the paperwork last time. See belo…" at bounding box center [747, 288] width 649 height 36
drag, startPoint x: 474, startPoint y: 297, endPoint x: 438, endPoint y: 302, distance: 37.1
click at [438, 302] on p "I hope you're well. Thanks for sending in all the paperwork last time. See belo…" at bounding box center [747, 288] width 649 height 36
click at [583, 299] on p "I hope you're well. Thanks for sending in all the paperwork last time. See the …" at bounding box center [747, 288] width 649 height 36
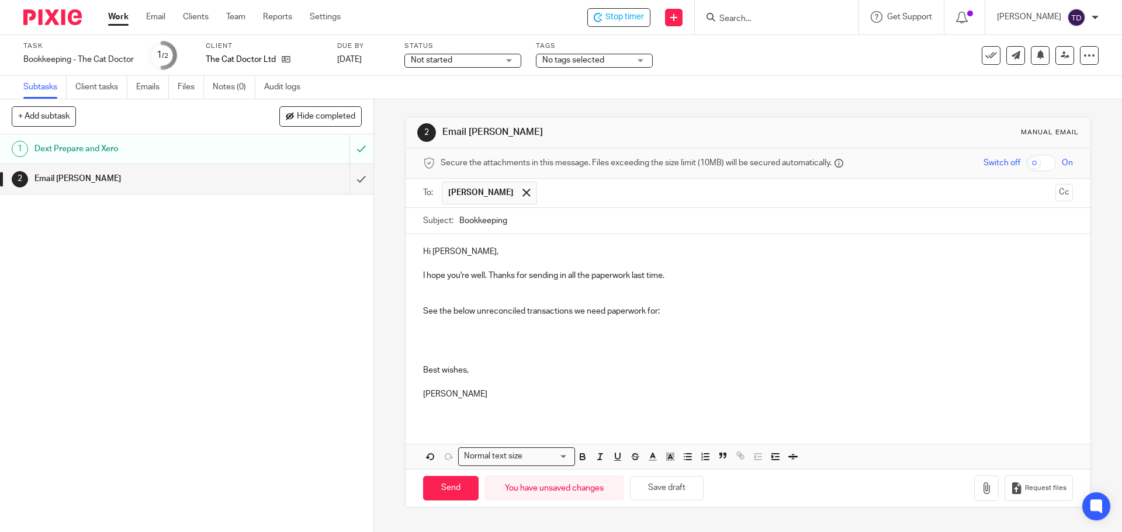
click at [427, 297] on p "I hope you're well. Thanks for sending in all the paperwork last time. See the …" at bounding box center [747, 311] width 649 height 83
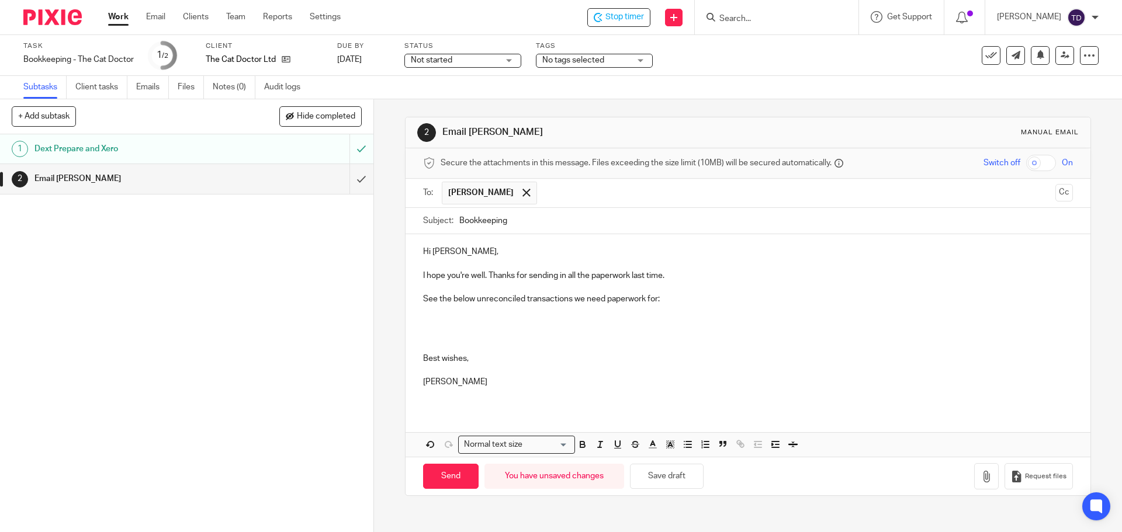
click at [571, 314] on p "I hope you're well. Thanks for sending in all the paperwork last time. See the …" at bounding box center [747, 305] width 649 height 71
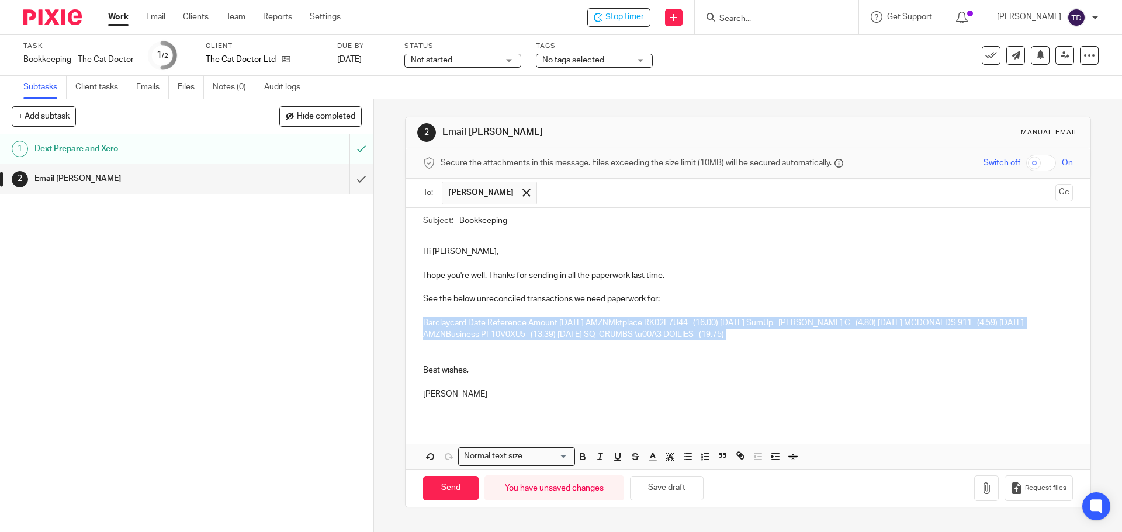
drag, startPoint x: 849, startPoint y: 342, endPoint x: 404, endPoint y: 324, distance: 445.6
click at [406, 324] on div "Hi Amy, I hope you're well. Thanks for sending in all the paperwork last time. …" at bounding box center [748, 327] width 684 height 186
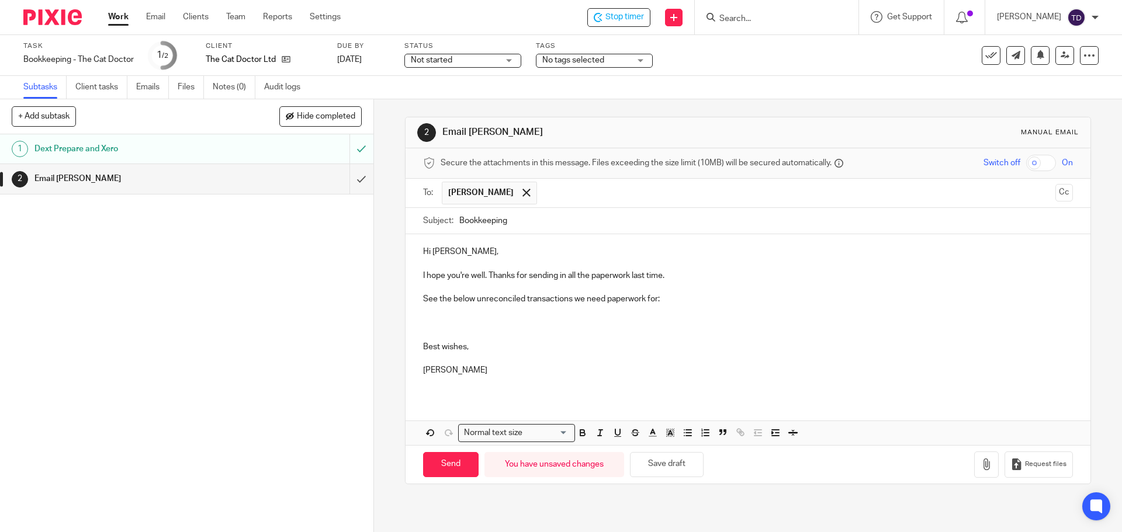
click at [417, 275] on div "Hi Amy, I hope you're well. Thanks for sending in all the paperwork last time. …" at bounding box center [748, 315] width 684 height 162
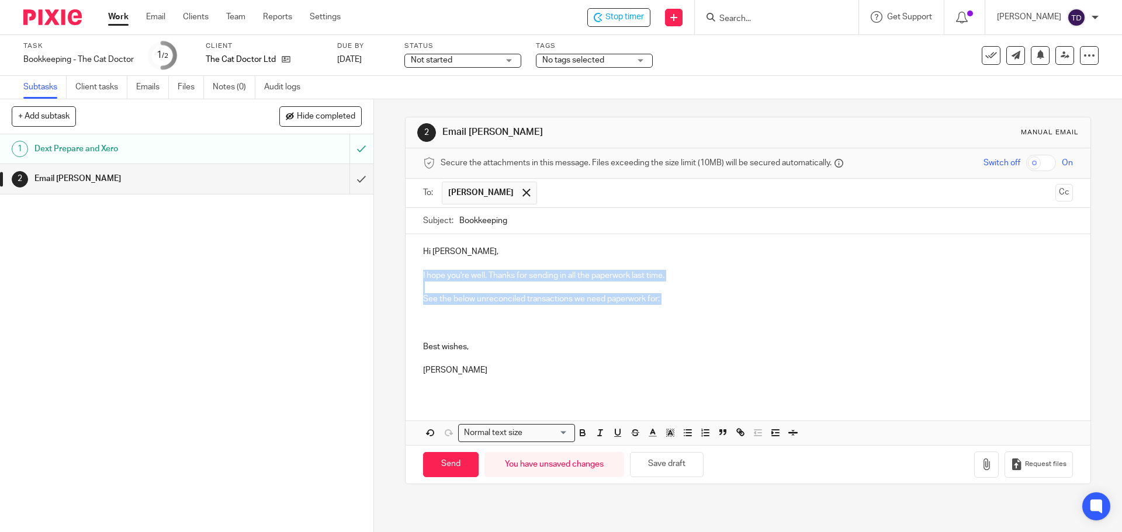
drag, startPoint x: 418, startPoint y: 275, endPoint x: 678, endPoint y: 311, distance: 262.5
click at [678, 311] on div "Hi Amy, I hope you're well. Thanks for sending in all the paperwork last time. …" at bounding box center [748, 315] width 684 height 162
copy p "I hope you're well. Thanks for sending in all the paperwork last time. See the …"
click at [671, 296] on p "I hope you're well. Thanks for sending in all the paperwork last time. See the …" at bounding box center [747, 299] width 649 height 59
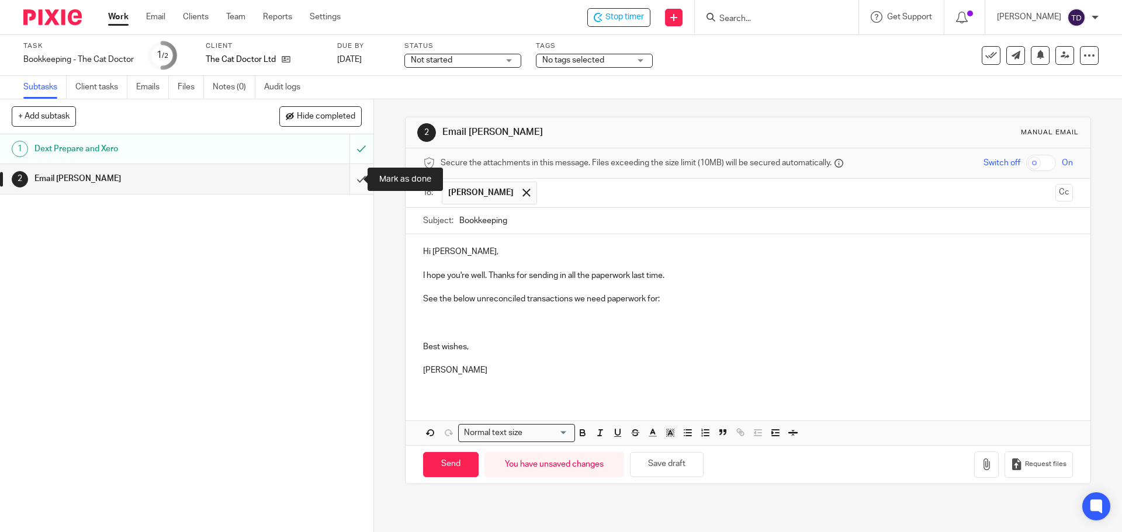
click at [346, 174] on input "submit" at bounding box center [186, 178] width 373 height 29
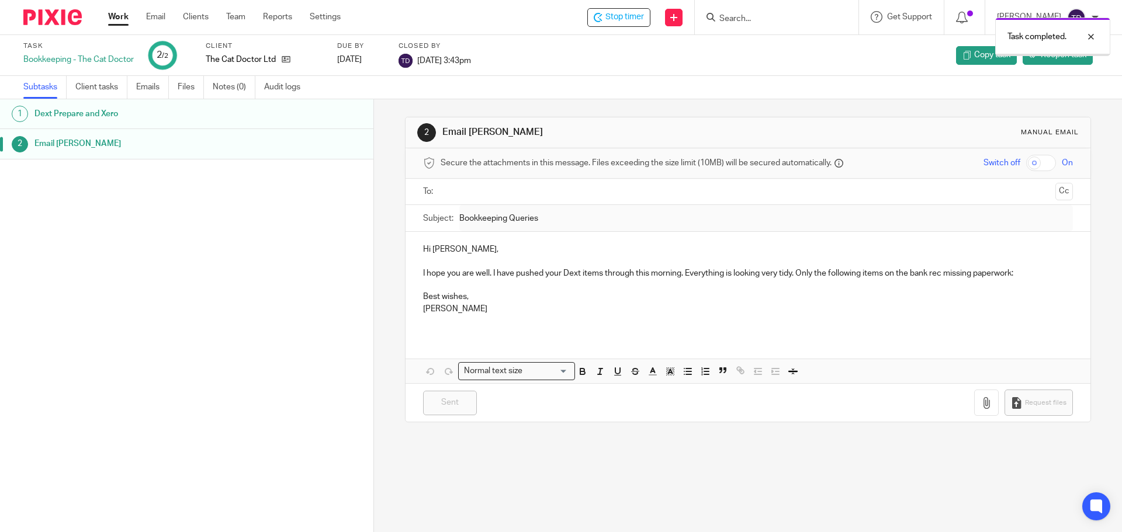
click at [112, 15] on link "Work" at bounding box center [118, 17] width 20 height 12
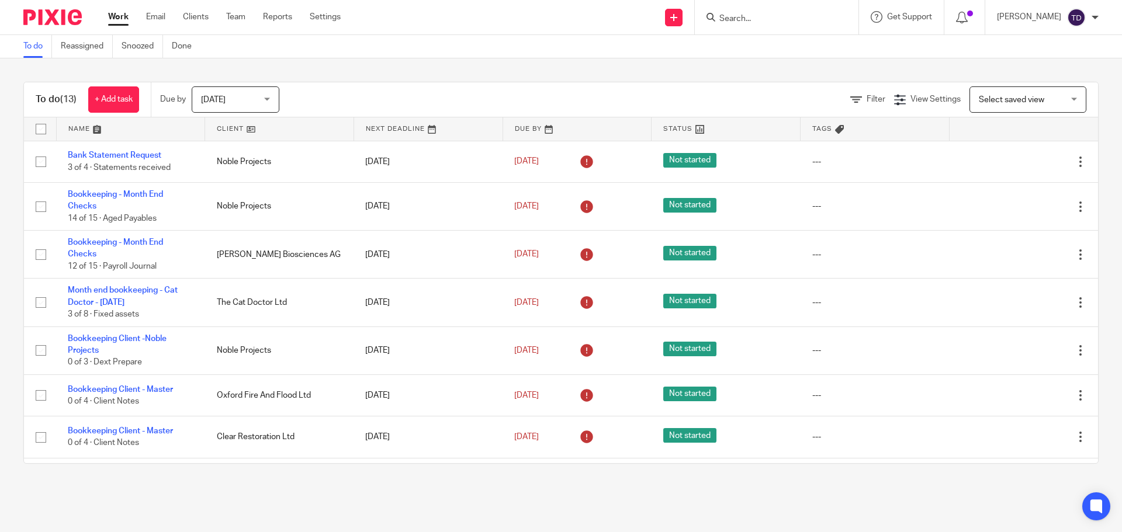
click at [594, 95] on div "Filter View Settings View Settings Manage saved views Select saved view Select …" at bounding box center [699, 99] width 798 height 26
click at [753, 74] on div "To do (13) + Add task Due by Today Today Today Tomorrow This week Next week Thi…" at bounding box center [561, 272] width 1122 height 429
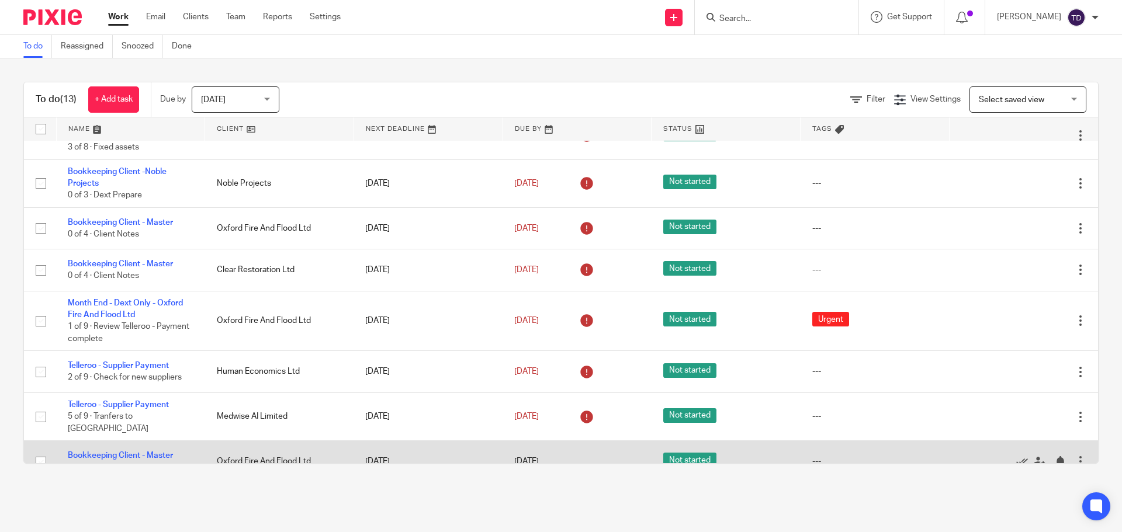
scroll to position [165, 0]
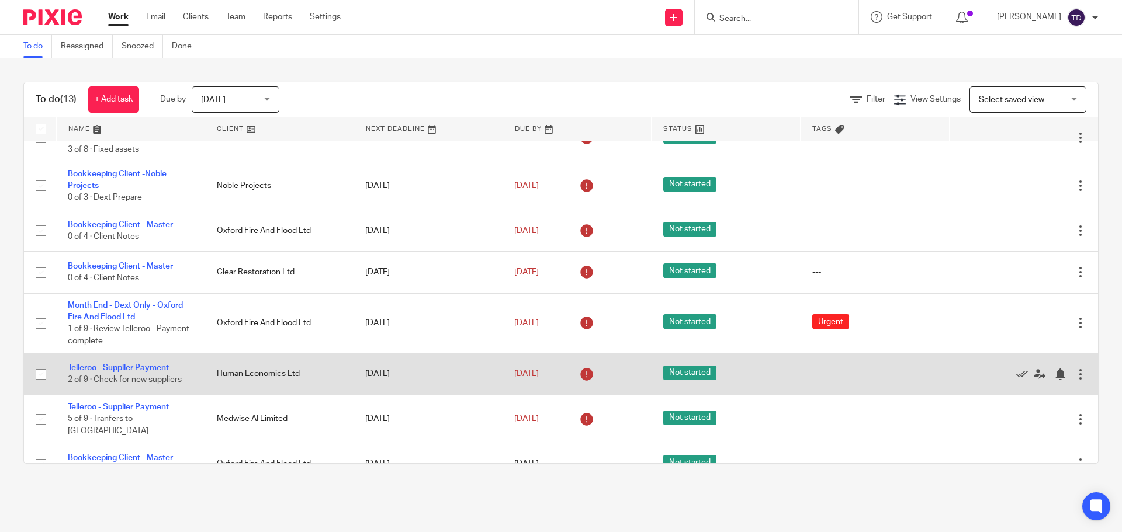
click at [160, 368] on link "Telleroo - Supplier Payment" at bounding box center [118, 368] width 101 height 8
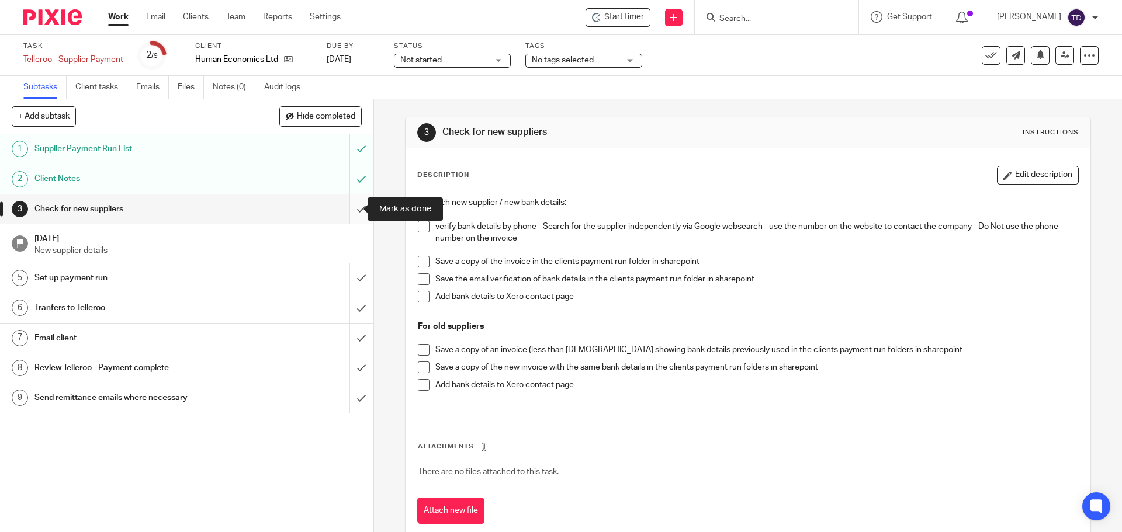
click at [351, 208] on input "submit" at bounding box center [186, 209] width 373 height 29
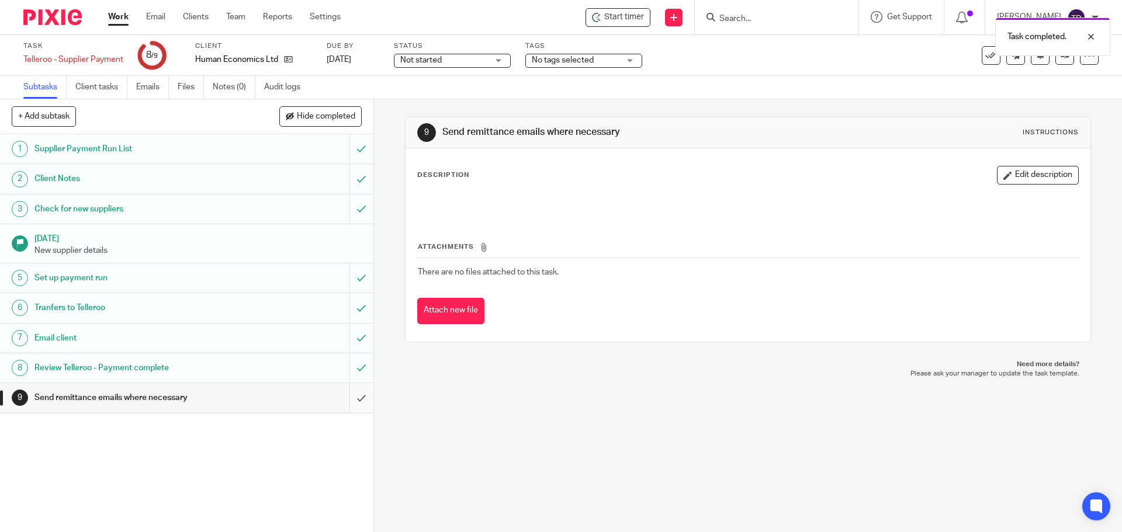
click at [347, 402] on input "submit" at bounding box center [186, 397] width 373 height 29
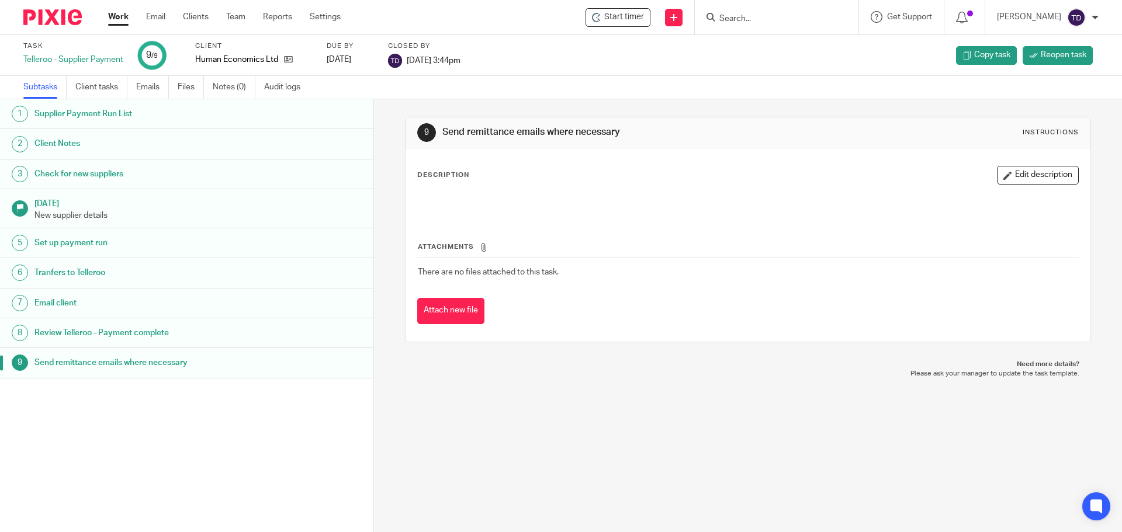
click at [116, 12] on link "Work" at bounding box center [118, 17] width 20 height 12
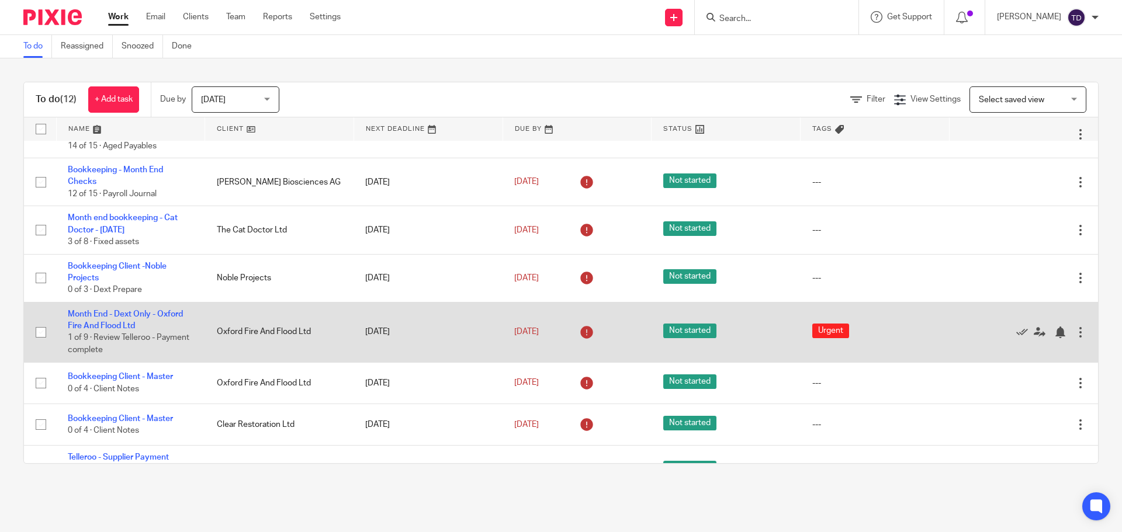
scroll to position [117, 0]
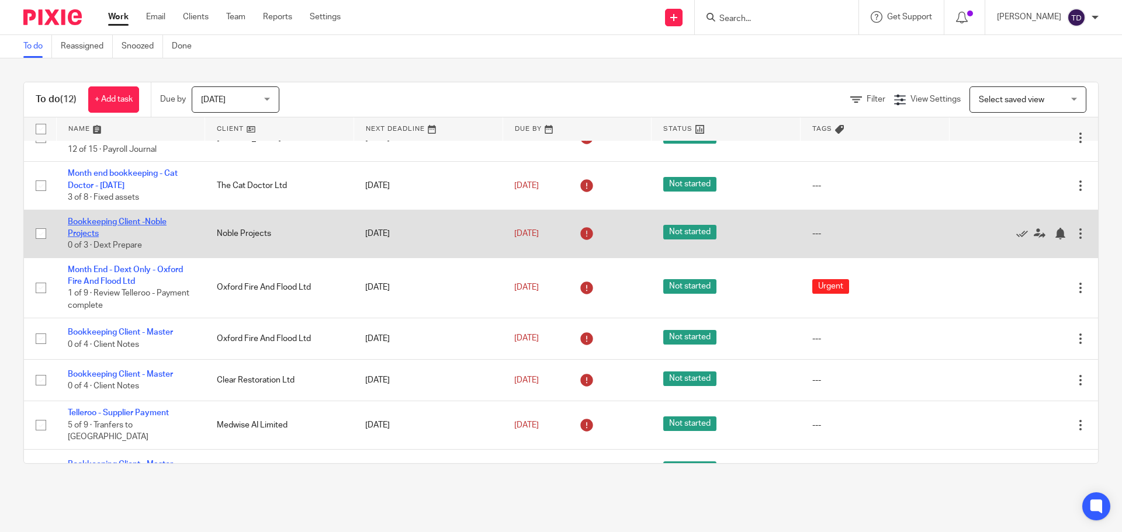
click at [137, 225] on link "Bookkeeping Client -Noble Projects" at bounding box center [117, 228] width 99 height 20
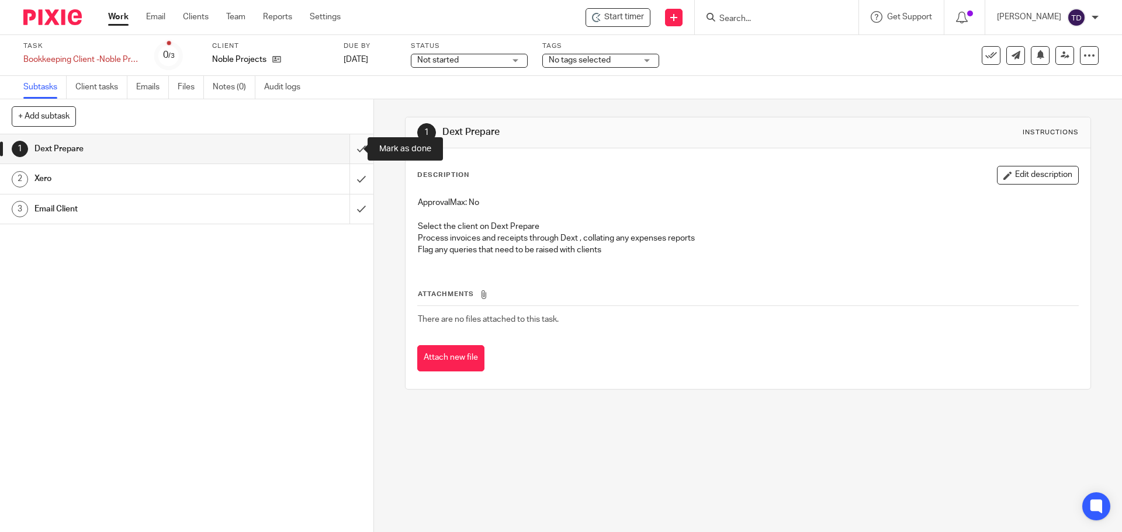
click at [346, 148] on input "submit" at bounding box center [186, 148] width 373 height 29
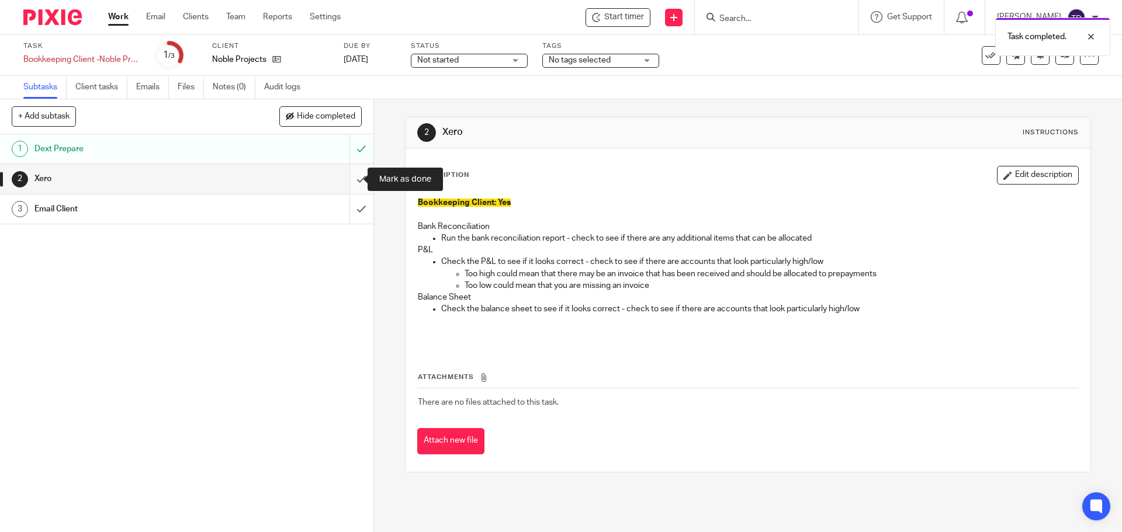
click at [351, 181] on input "submit" at bounding box center [186, 178] width 373 height 29
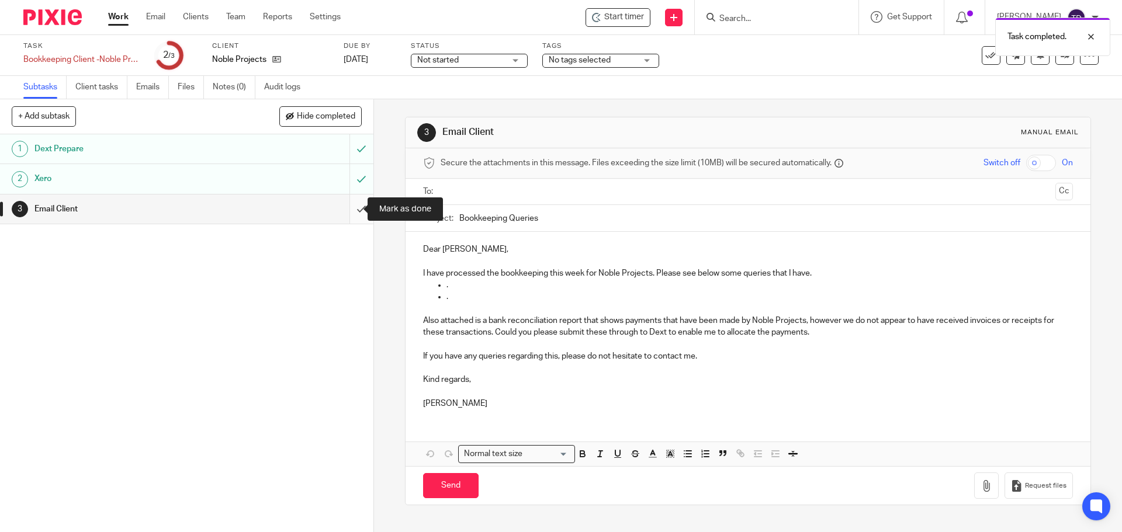
click at [348, 210] on input "submit" at bounding box center [186, 209] width 373 height 29
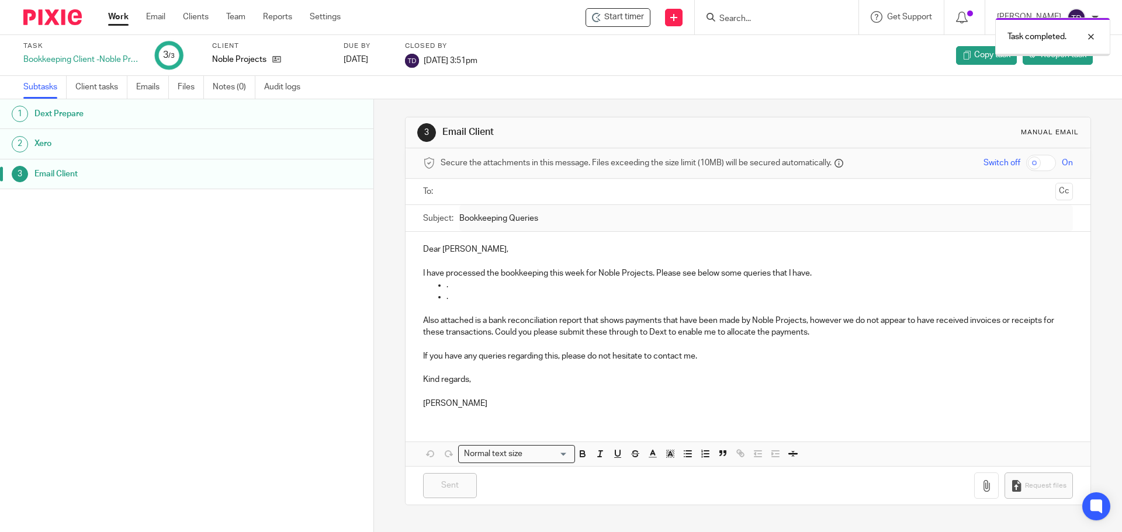
click at [123, 16] on link "Work" at bounding box center [118, 17] width 20 height 12
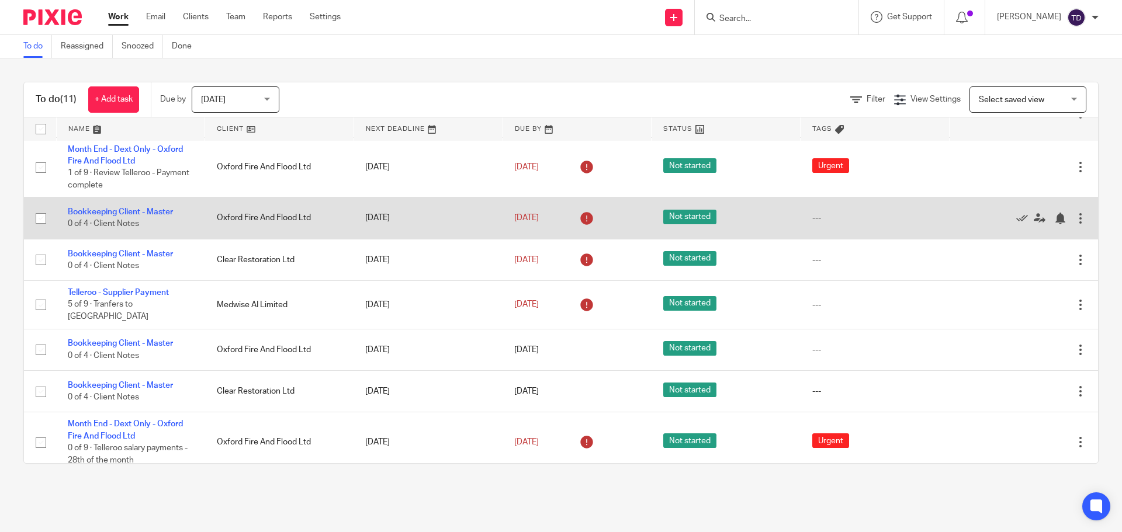
scroll to position [192, 0]
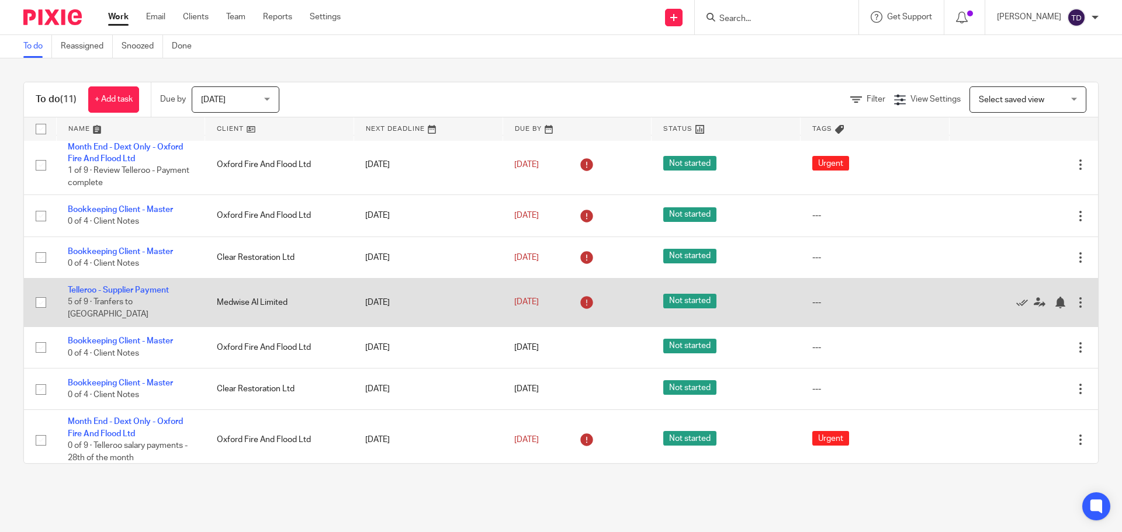
click at [609, 295] on div "[DATE]" at bounding box center [577, 302] width 126 height 19
click at [1054, 297] on div at bounding box center [1060, 303] width 12 height 12
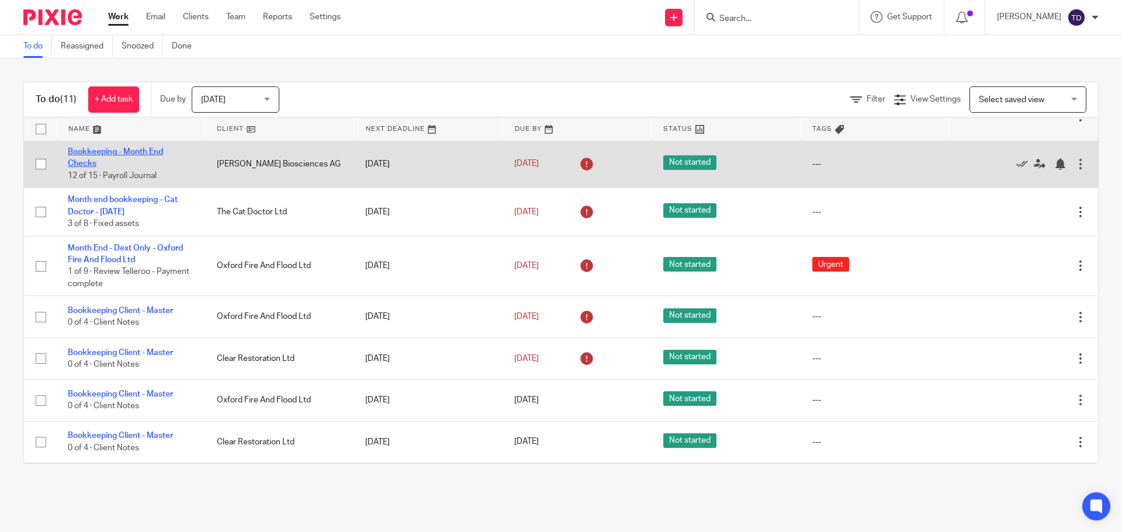
scroll to position [150, 0]
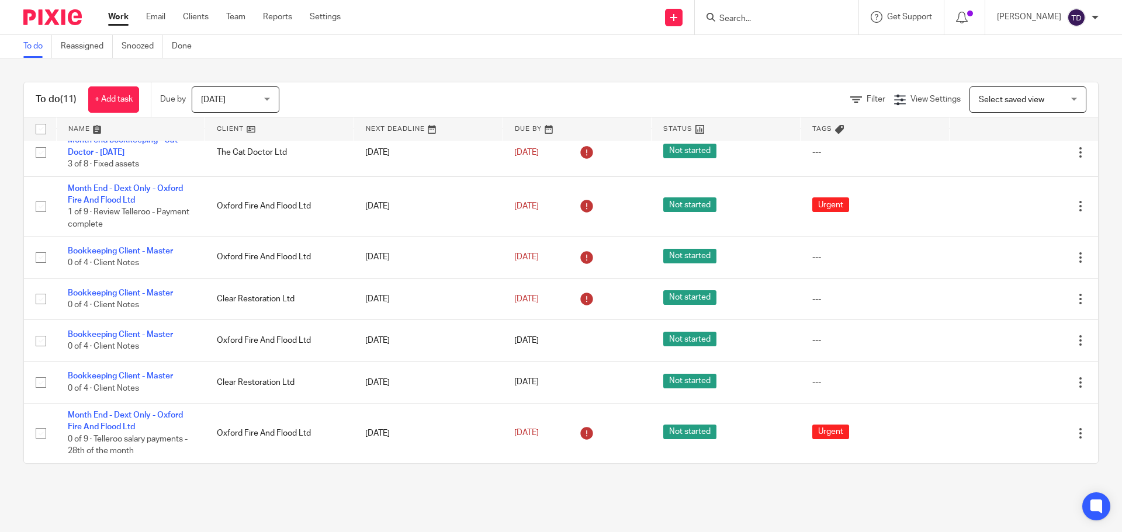
click at [636, 482] on div "To do (11) + Add task Due by [DATE] [DATE] [DATE] [DATE] This week Next week Th…" at bounding box center [561, 272] width 1122 height 429
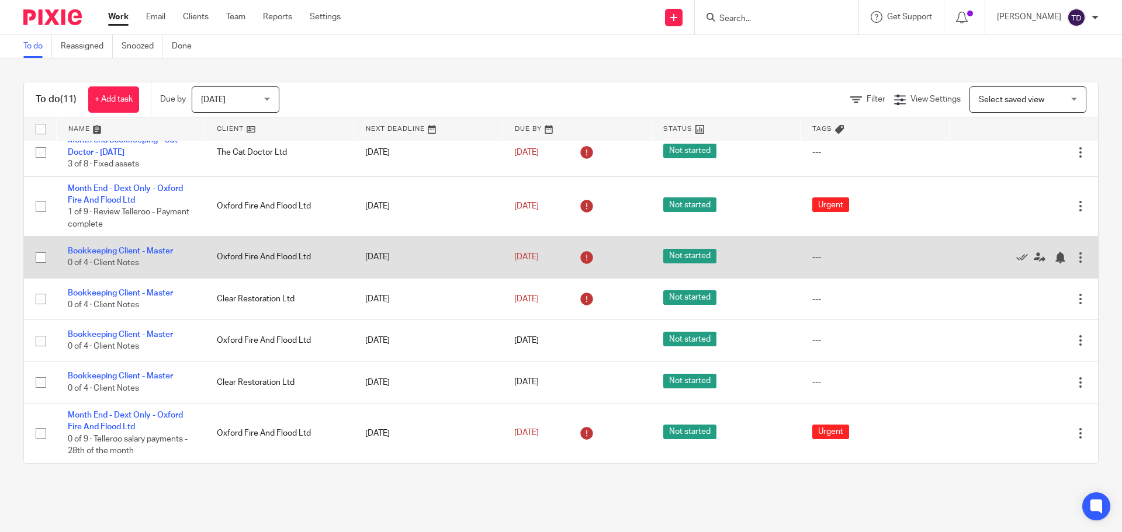
scroll to position [0, 0]
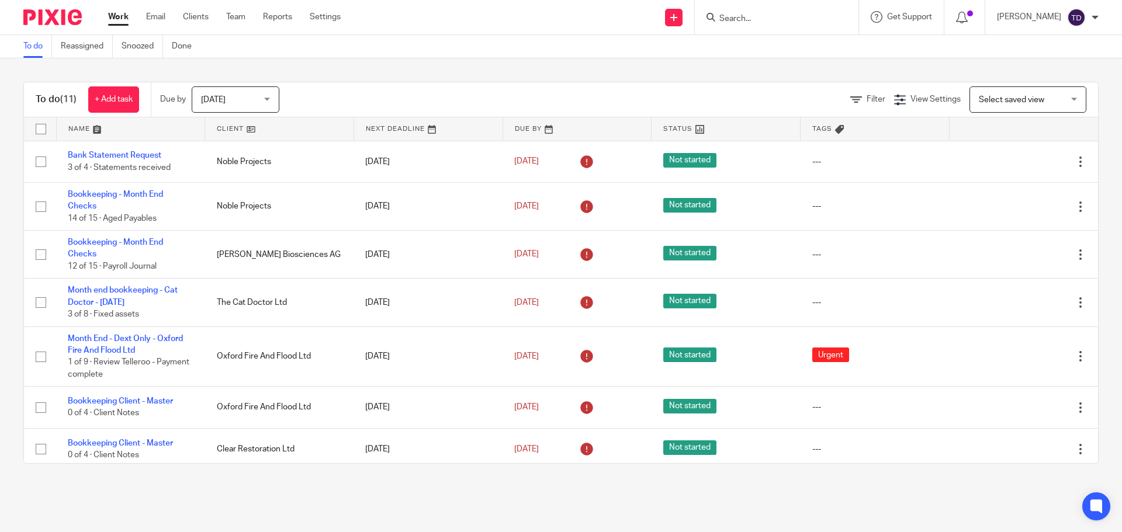
click at [1078, 16] on img at bounding box center [1076, 17] width 19 height 19
click at [1052, 80] on span "Logout" at bounding box center [1044, 81] width 26 height 8
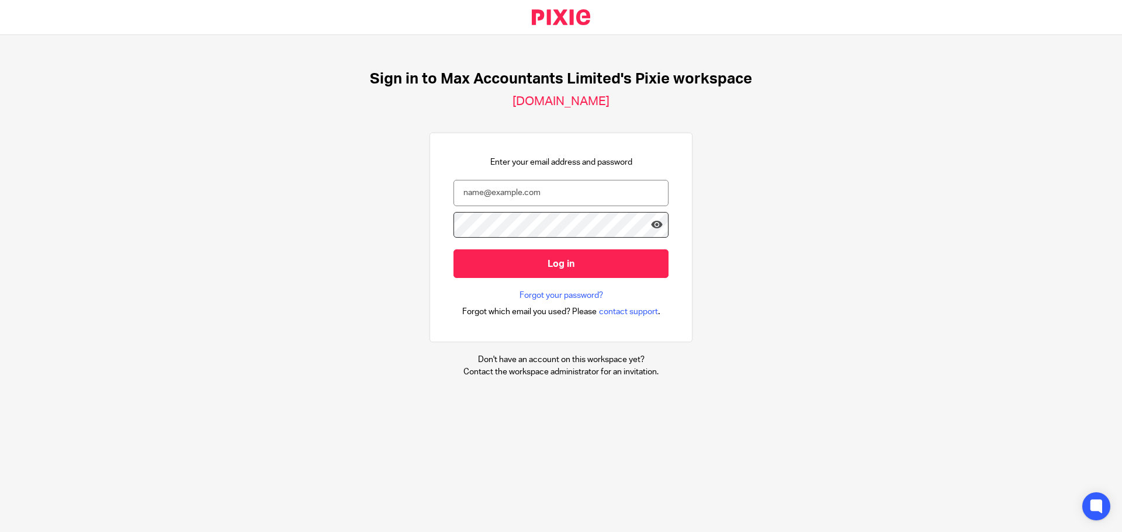
type input "tom@maxaccountants.co.uk"
